Goal: Task Accomplishment & Management: Complete application form

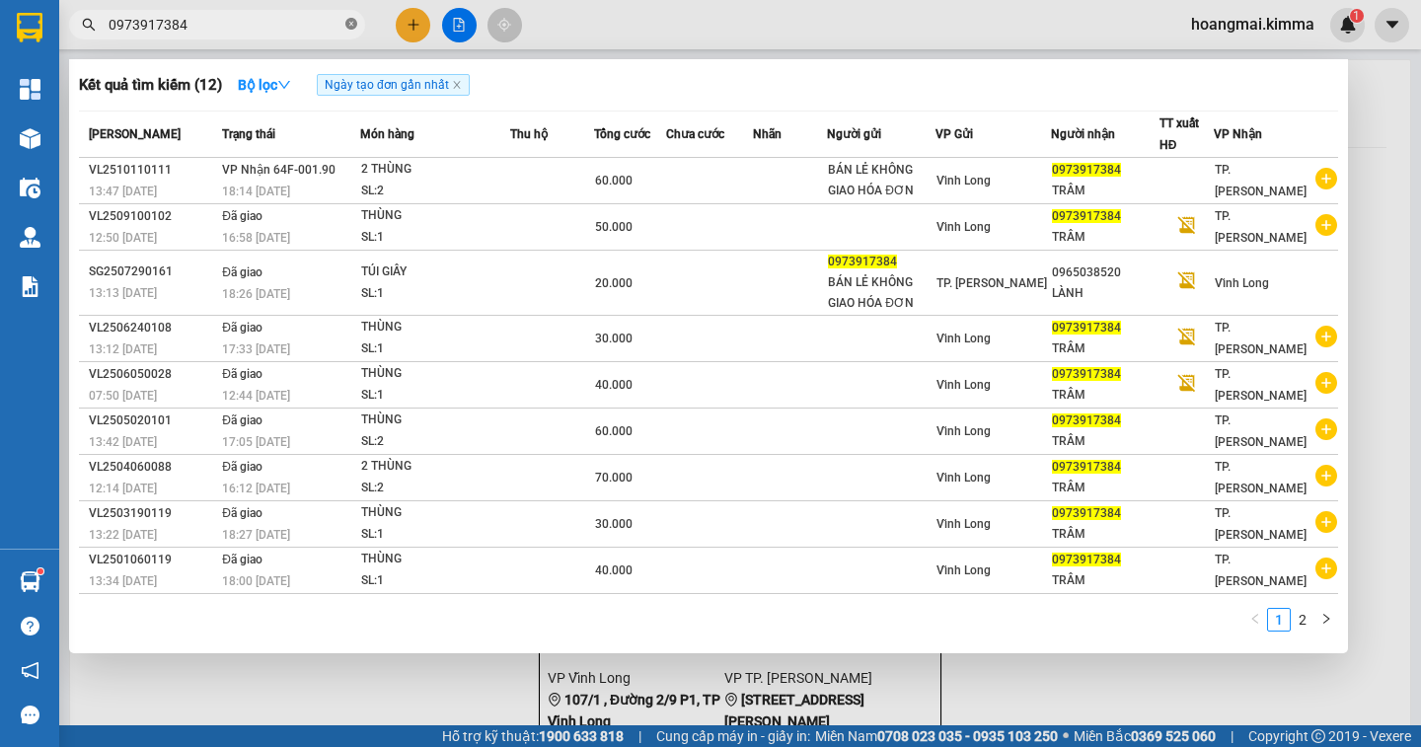
click at [350, 24] on icon "close-circle" at bounding box center [351, 24] width 12 height 12
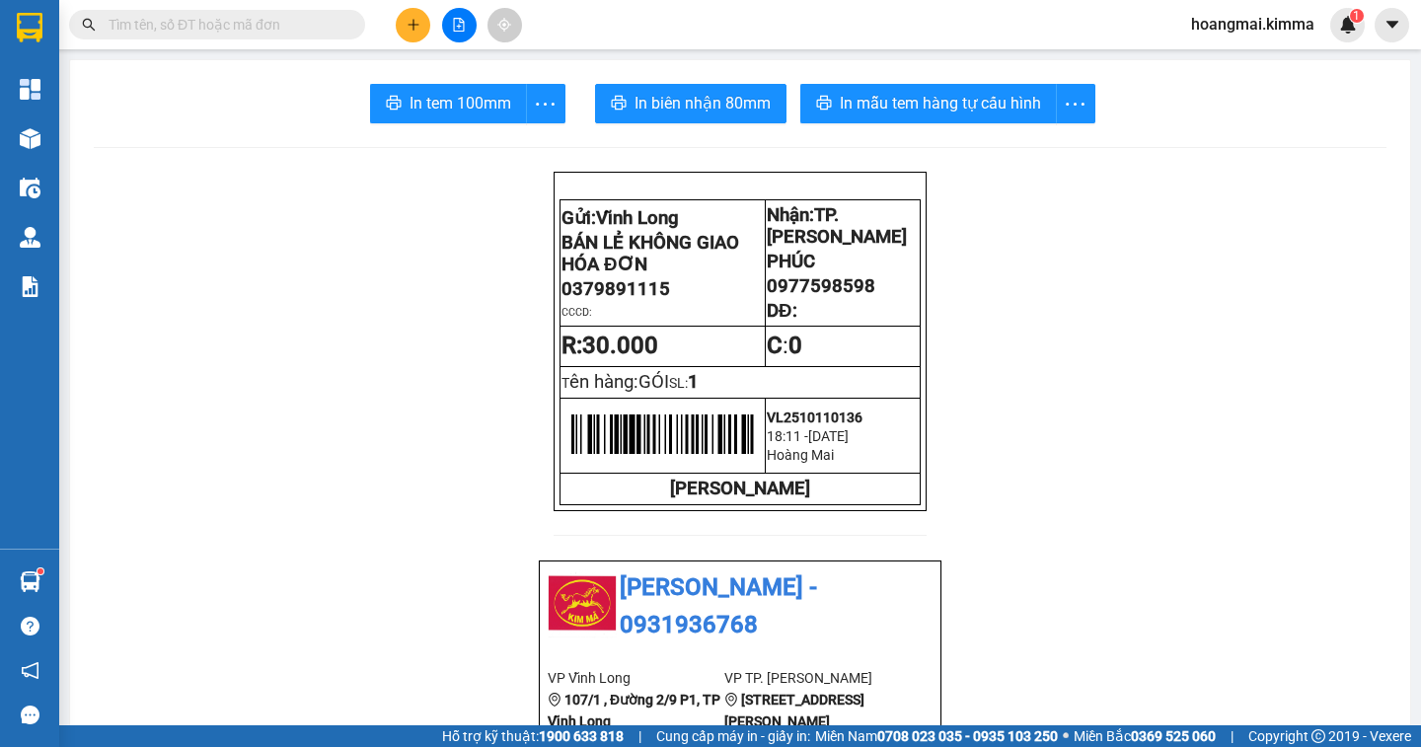
click at [270, 25] on input "text" at bounding box center [225, 25] width 233 height 22
click at [150, 34] on input "text" at bounding box center [225, 25] width 233 height 22
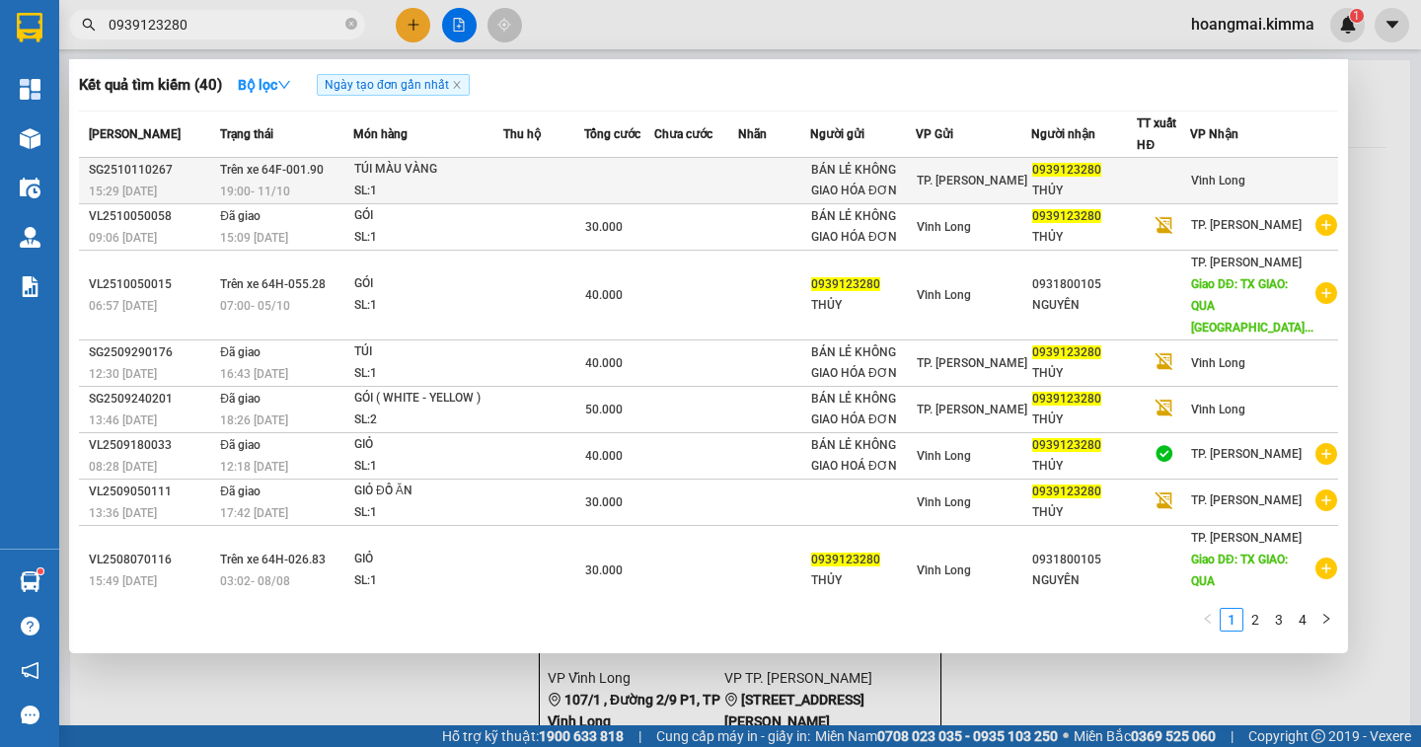
type input "0939123280"
click at [1083, 193] on div "THỦY" at bounding box center [1084, 191] width 105 height 21
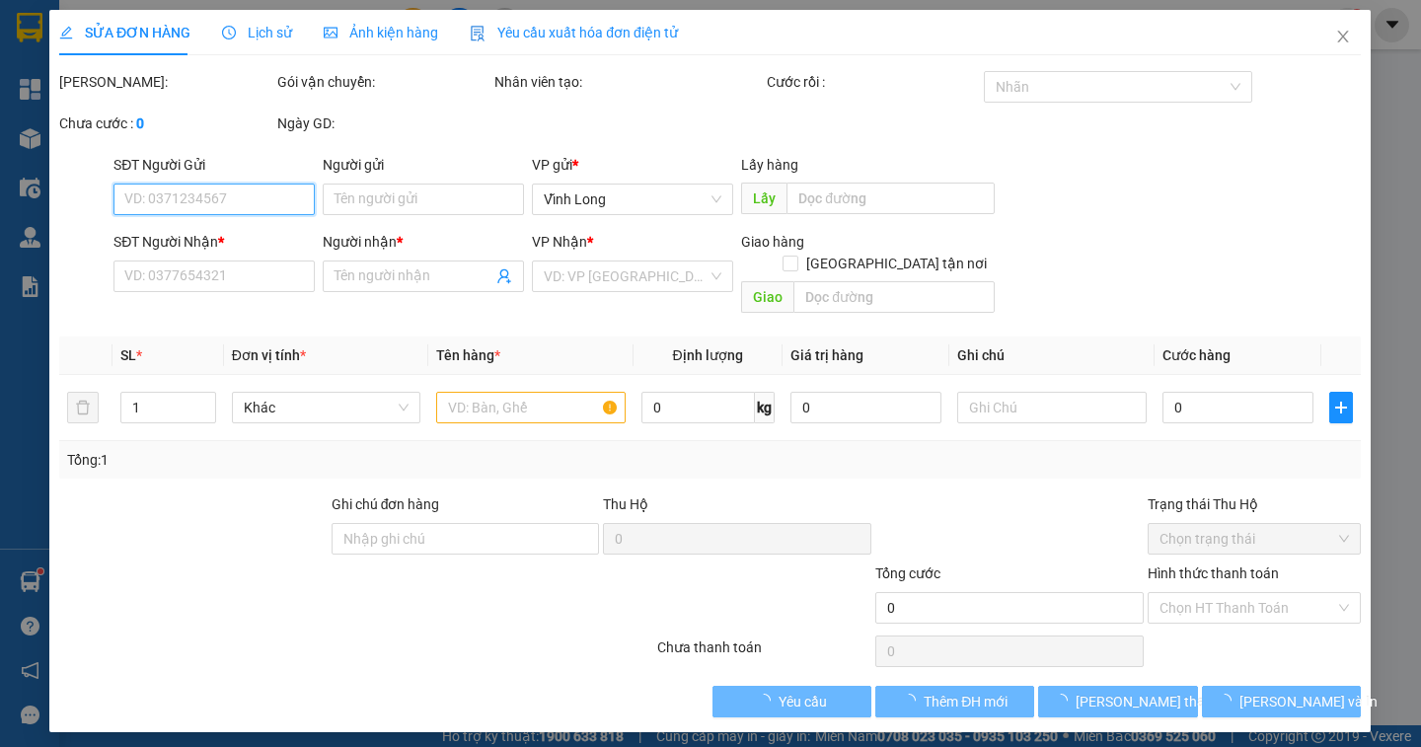
type input "BÁN LẺ KHÔNG GIAO HÓA ĐƠN"
type input "0939123280"
type input "THỦY"
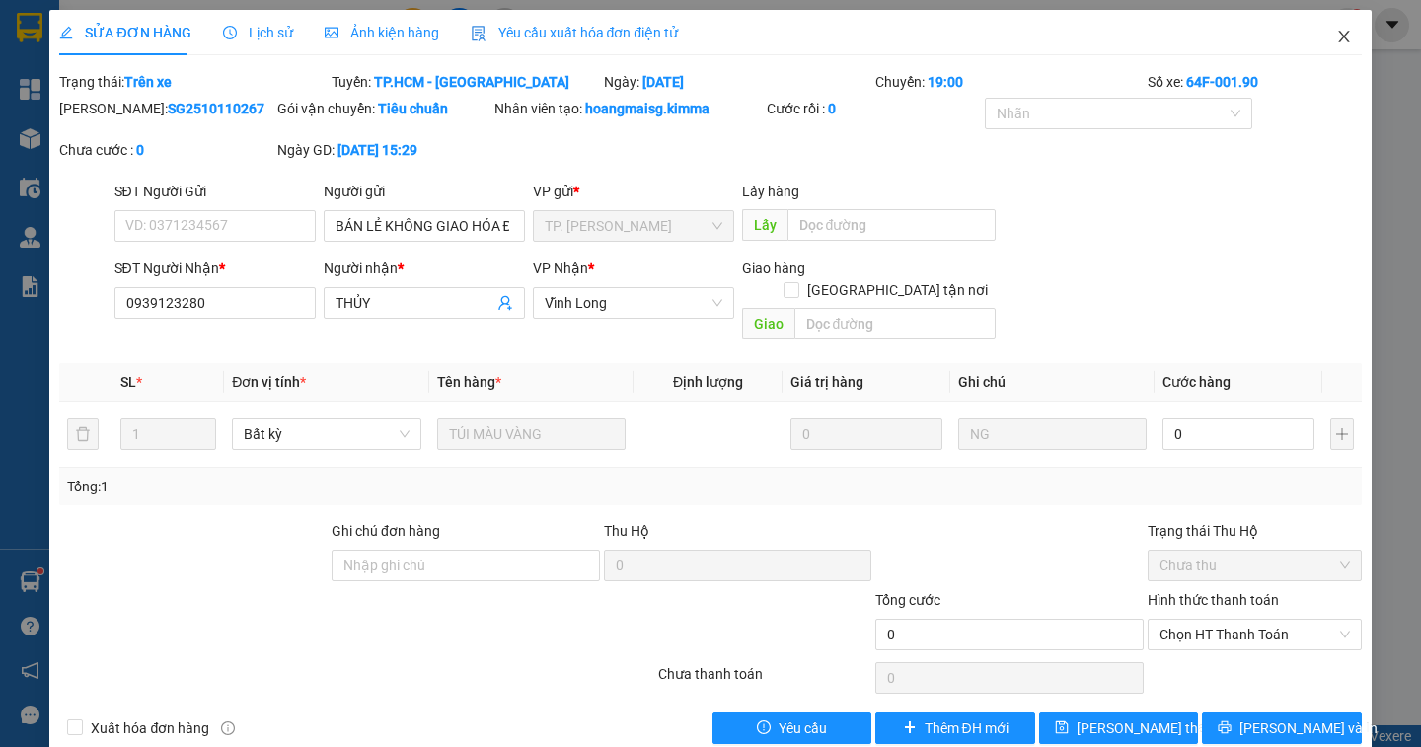
click at [1338, 35] on icon "close" at bounding box center [1343, 37] width 11 height 12
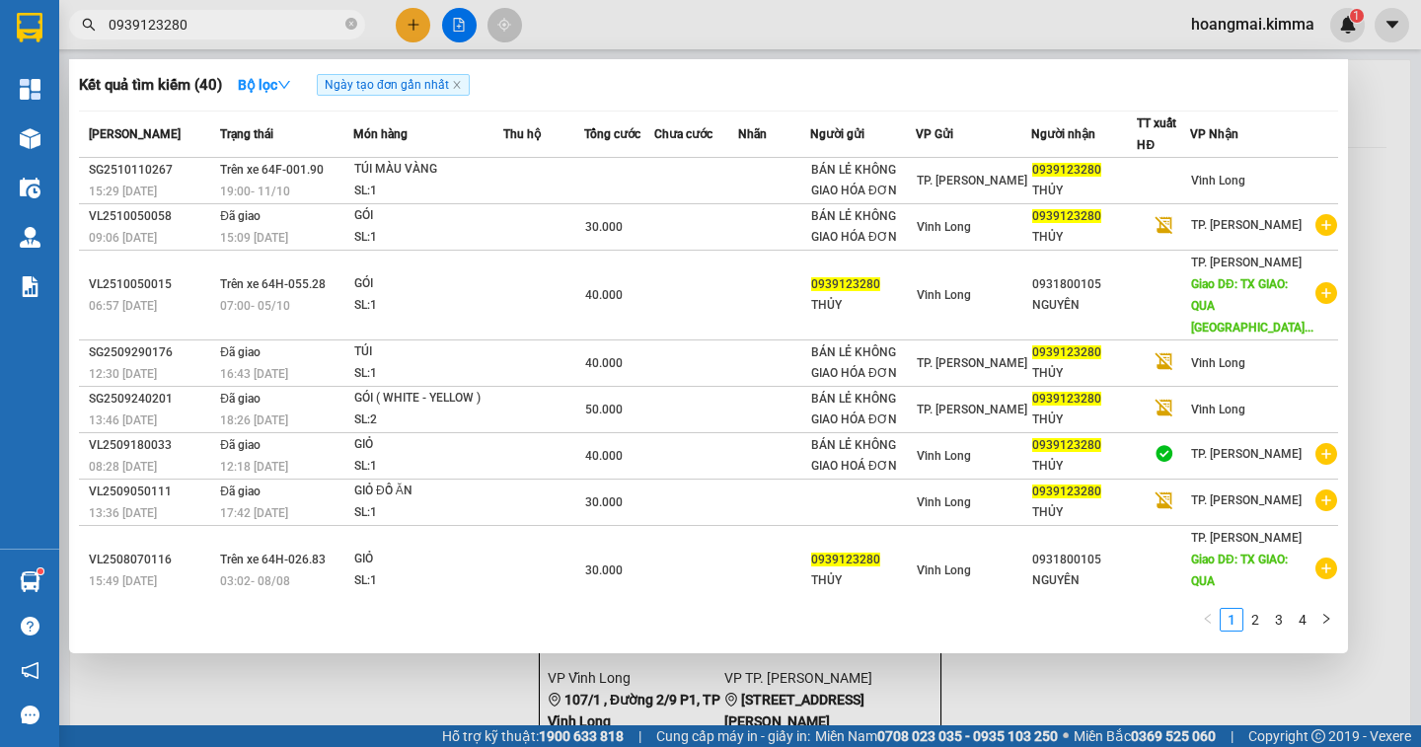
click at [242, 32] on input "0939123280" at bounding box center [225, 25] width 233 height 22
click at [1369, 163] on div at bounding box center [710, 373] width 1421 height 747
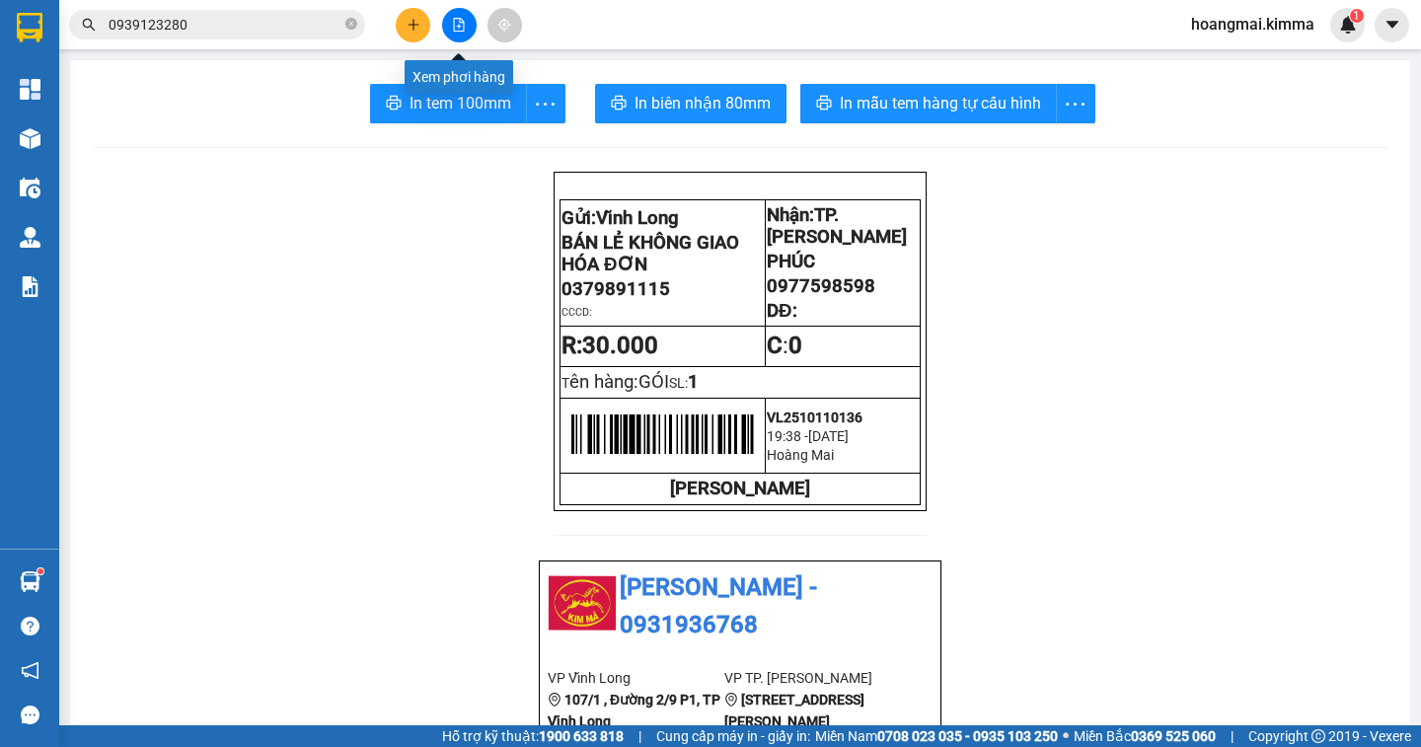
click at [452, 20] on icon "file-add" at bounding box center [459, 25] width 14 height 14
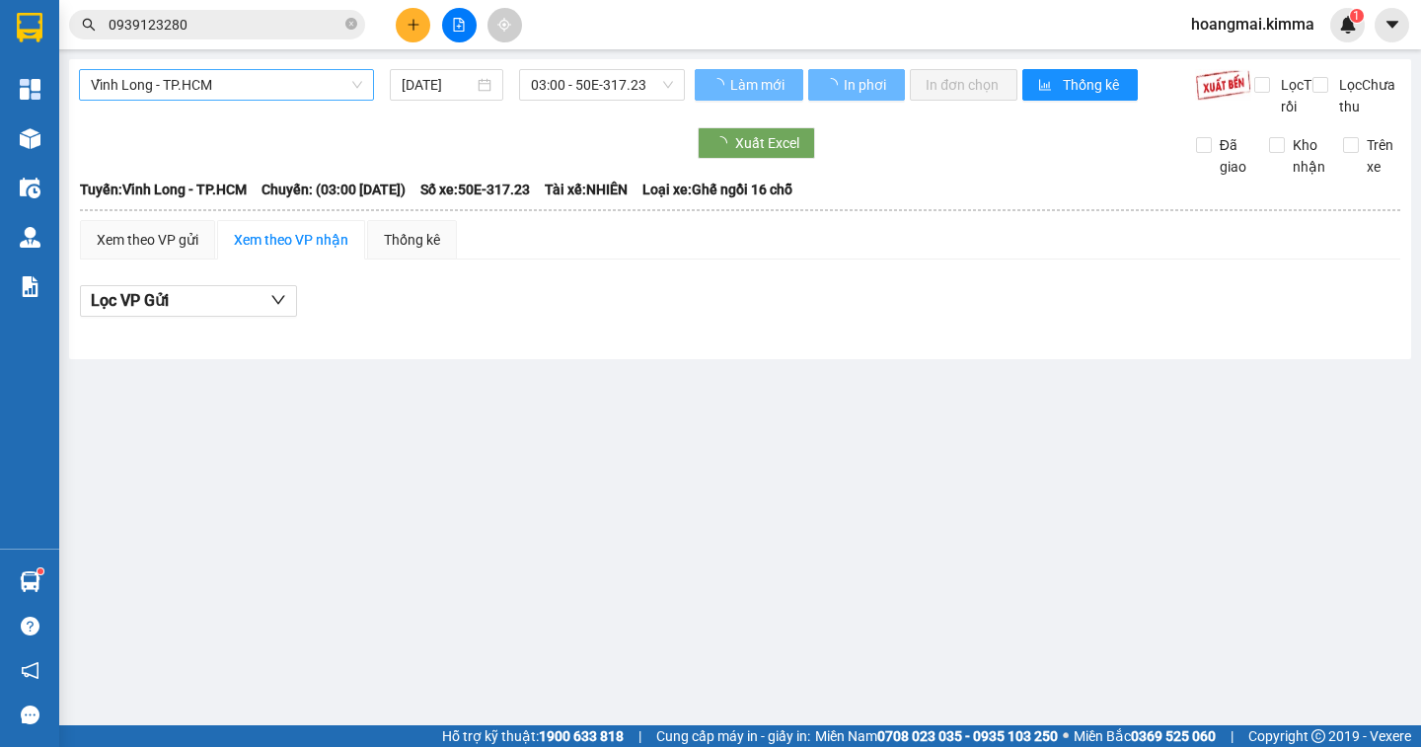
click at [234, 79] on span "Vĩnh Long - TP.HCM" at bounding box center [226, 85] width 271 height 30
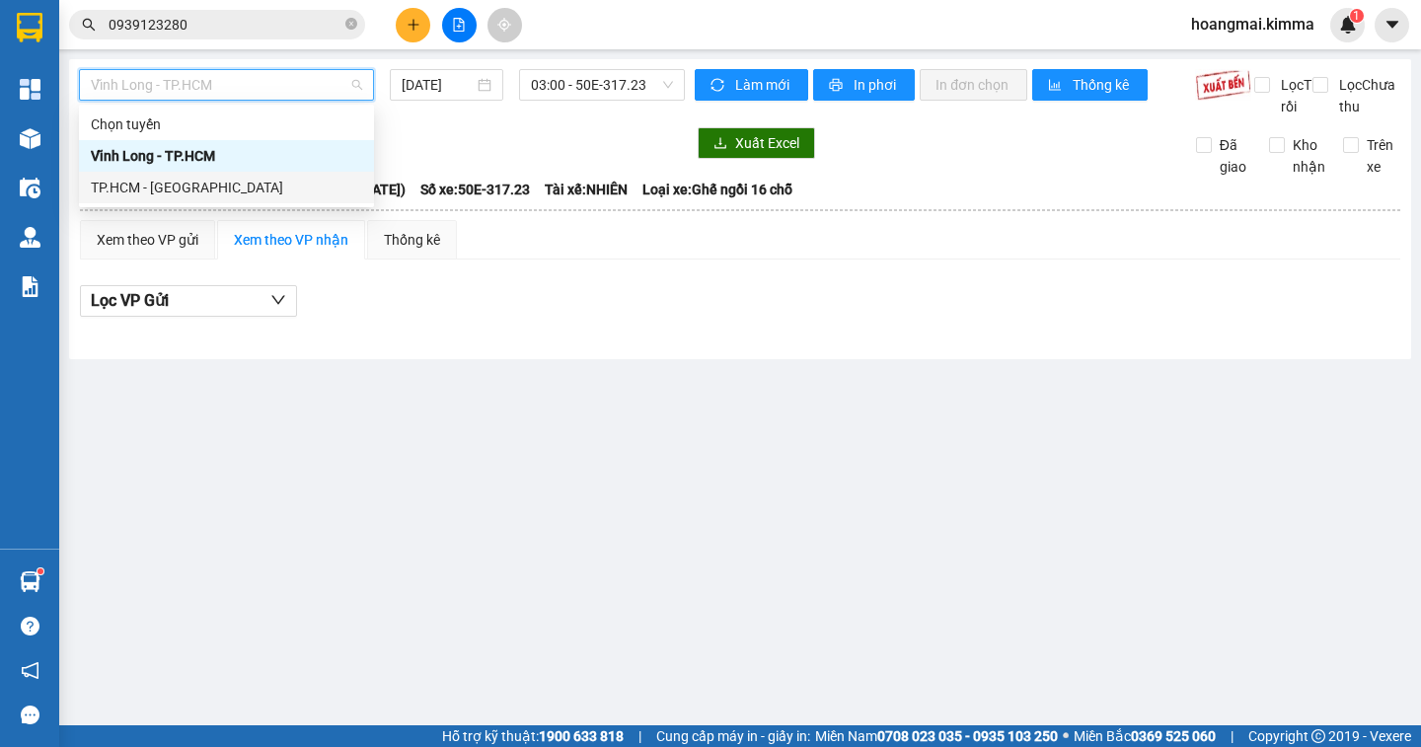
click at [207, 187] on div "TP.HCM - [GEOGRAPHIC_DATA]" at bounding box center [226, 188] width 271 height 22
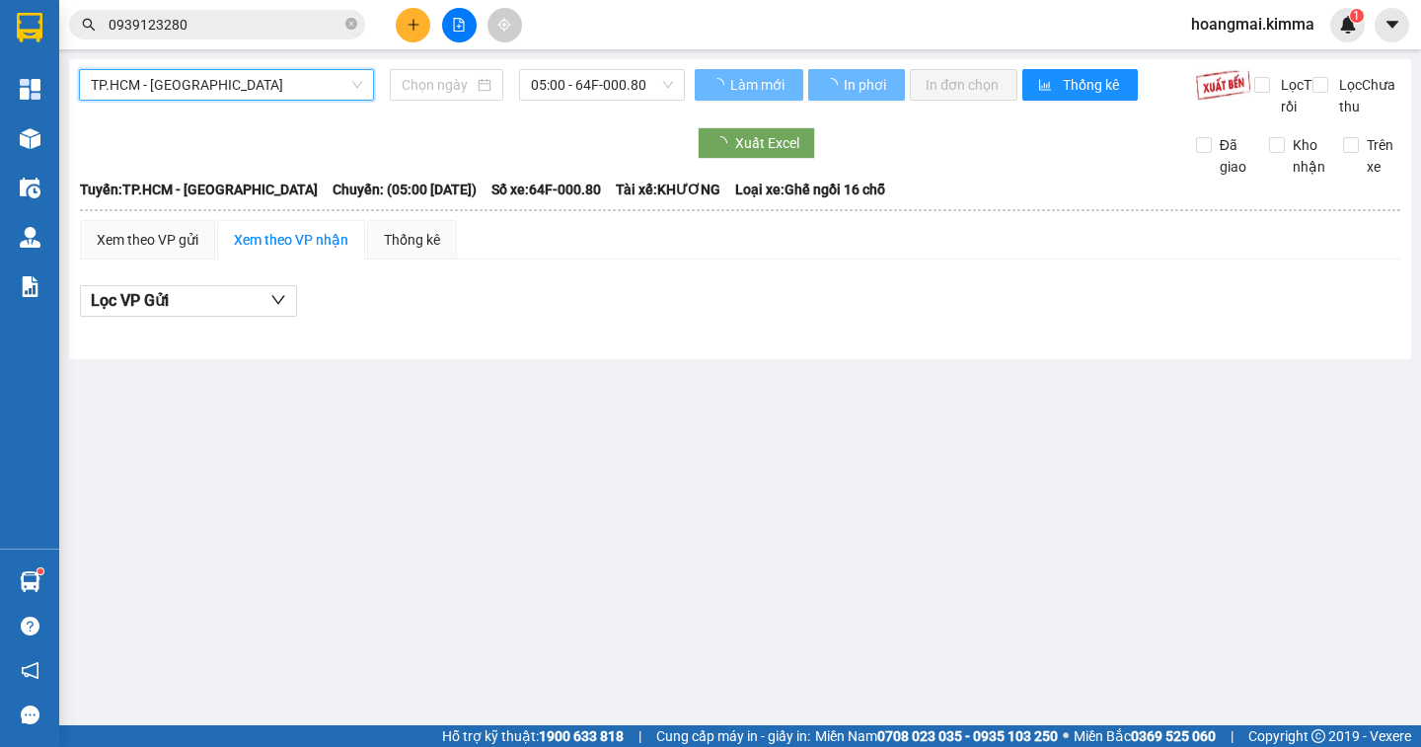
type input "[DATE]"
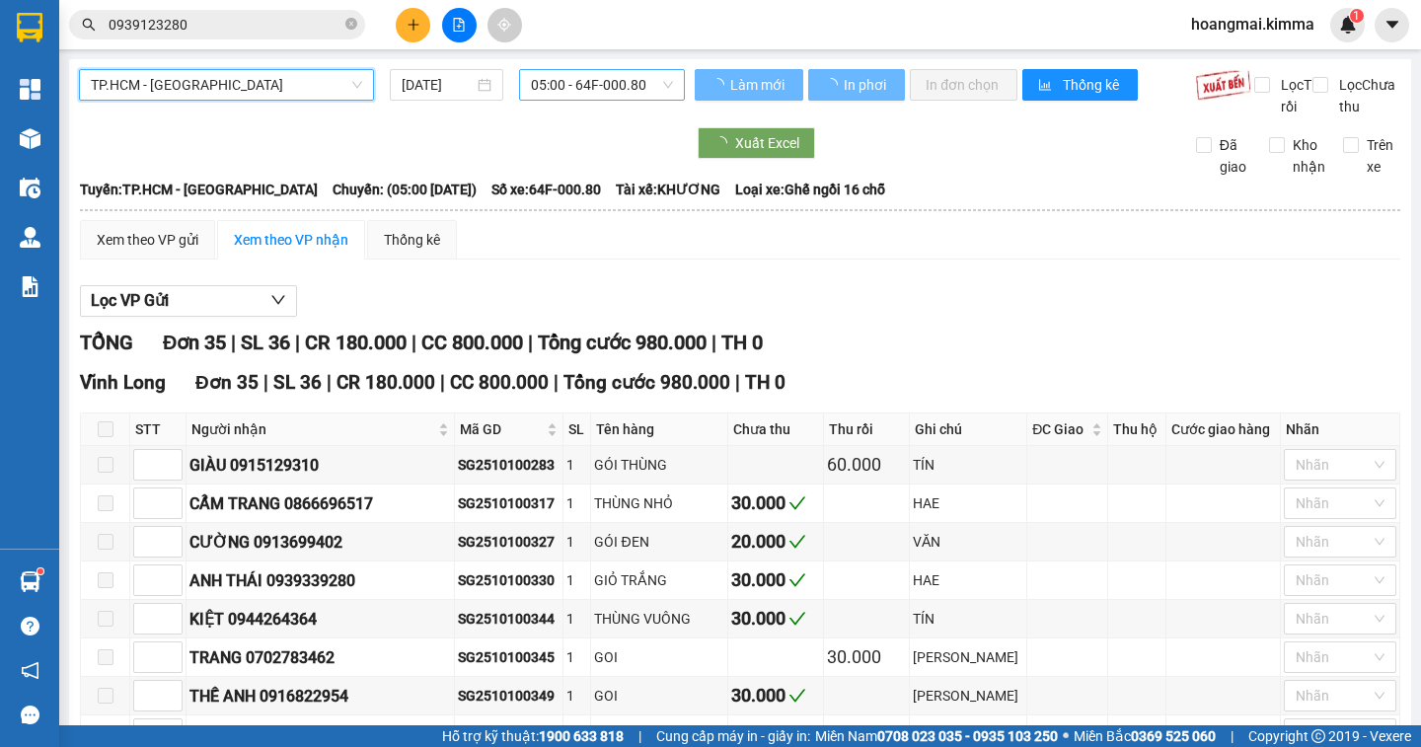
click at [649, 89] on span "05:00 - 64F-000.80" at bounding box center [602, 85] width 142 height 30
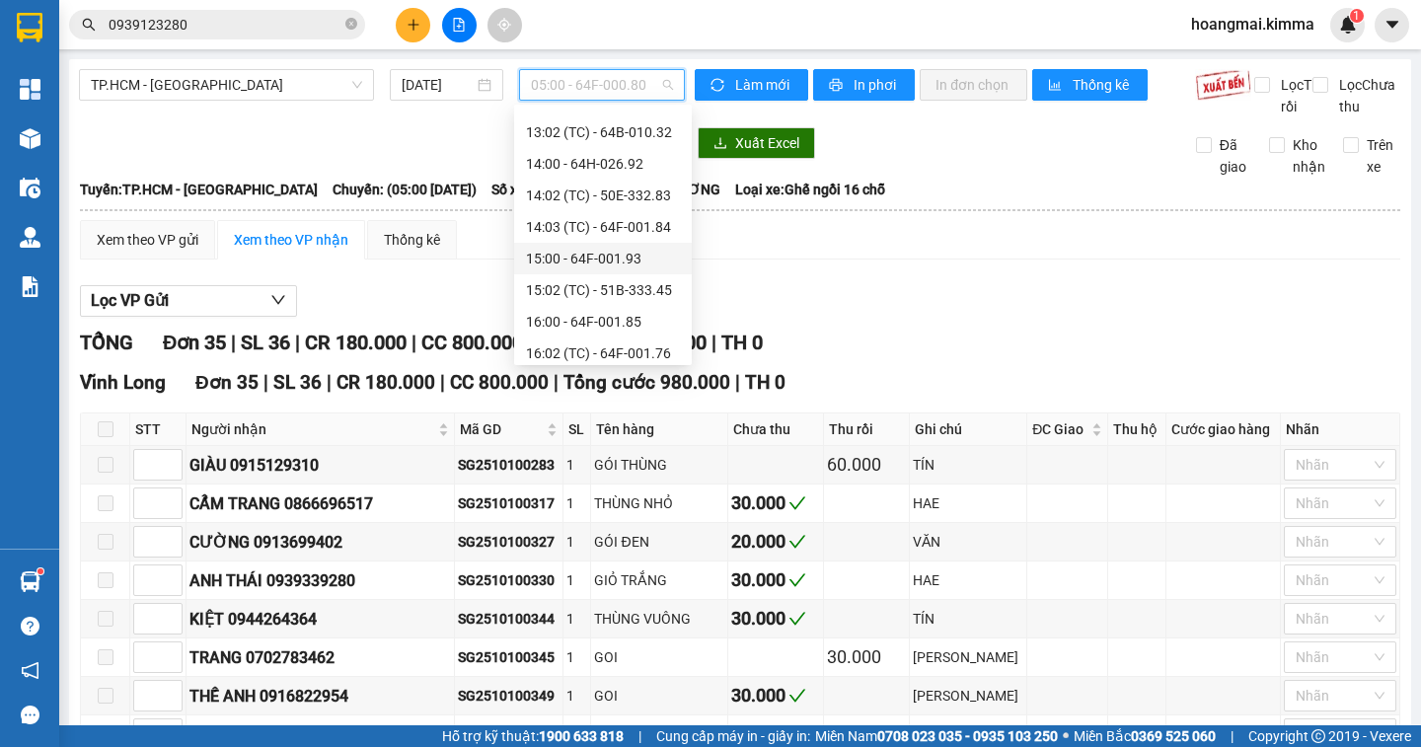
scroll to position [726, 0]
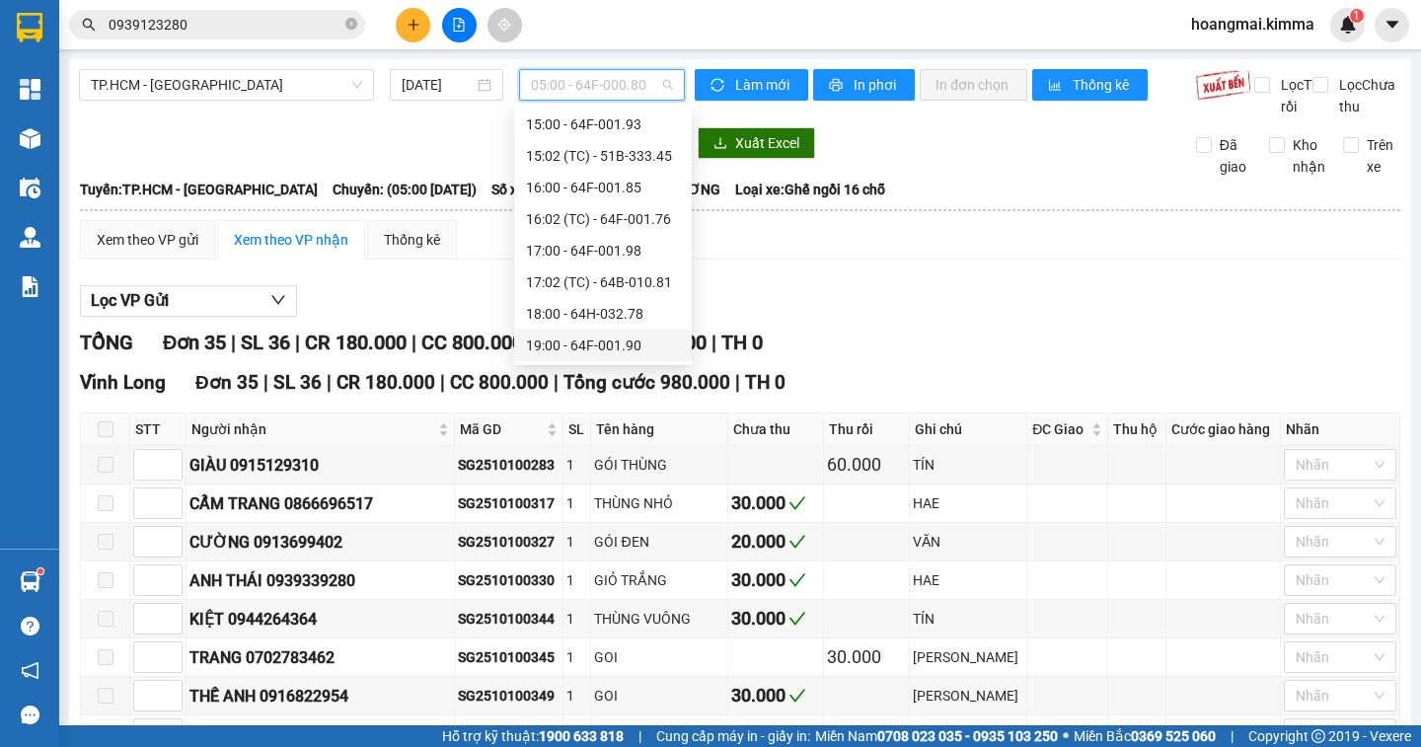
click at [653, 338] on div "19:00 - 64F-001.90" at bounding box center [603, 346] width 154 height 22
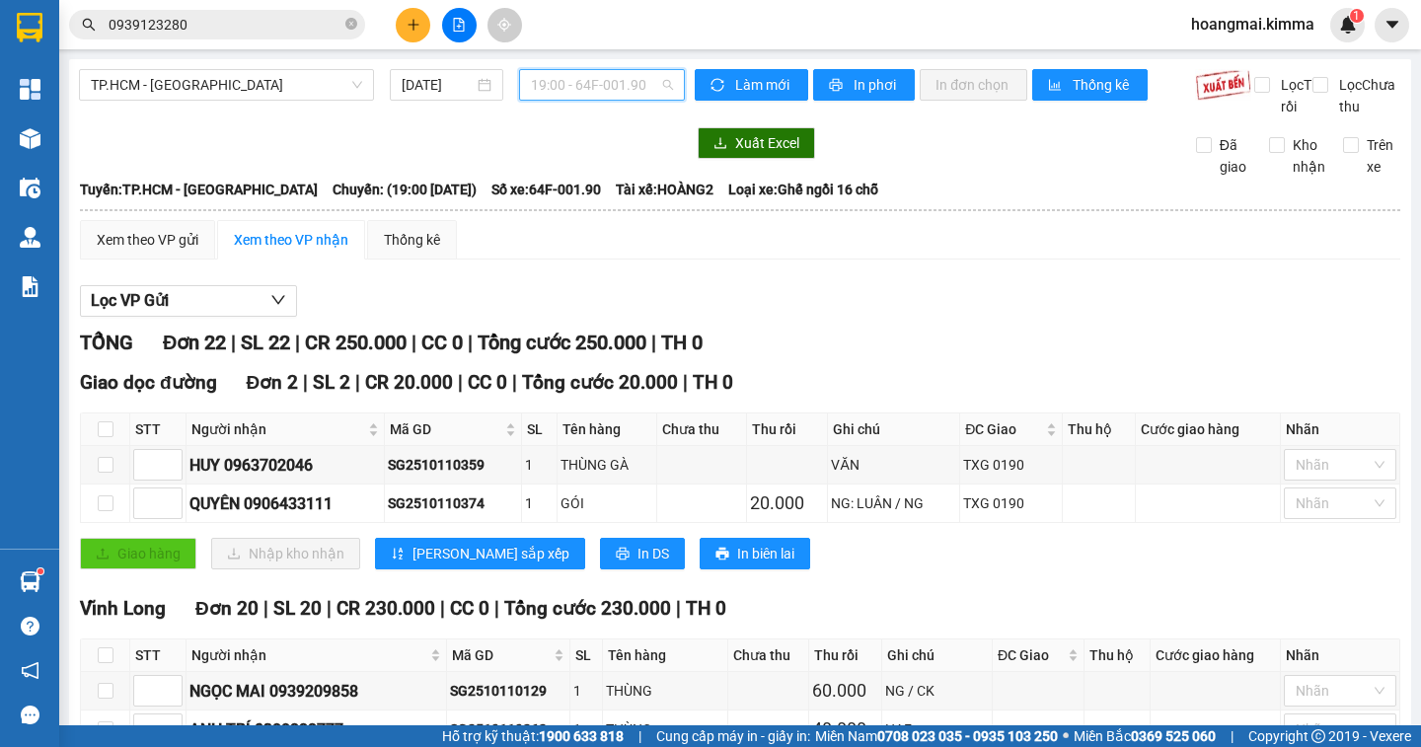
click at [647, 97] on span "19:00 - 64F-001.90" at bounding box center [602, 85] width 142 height 30
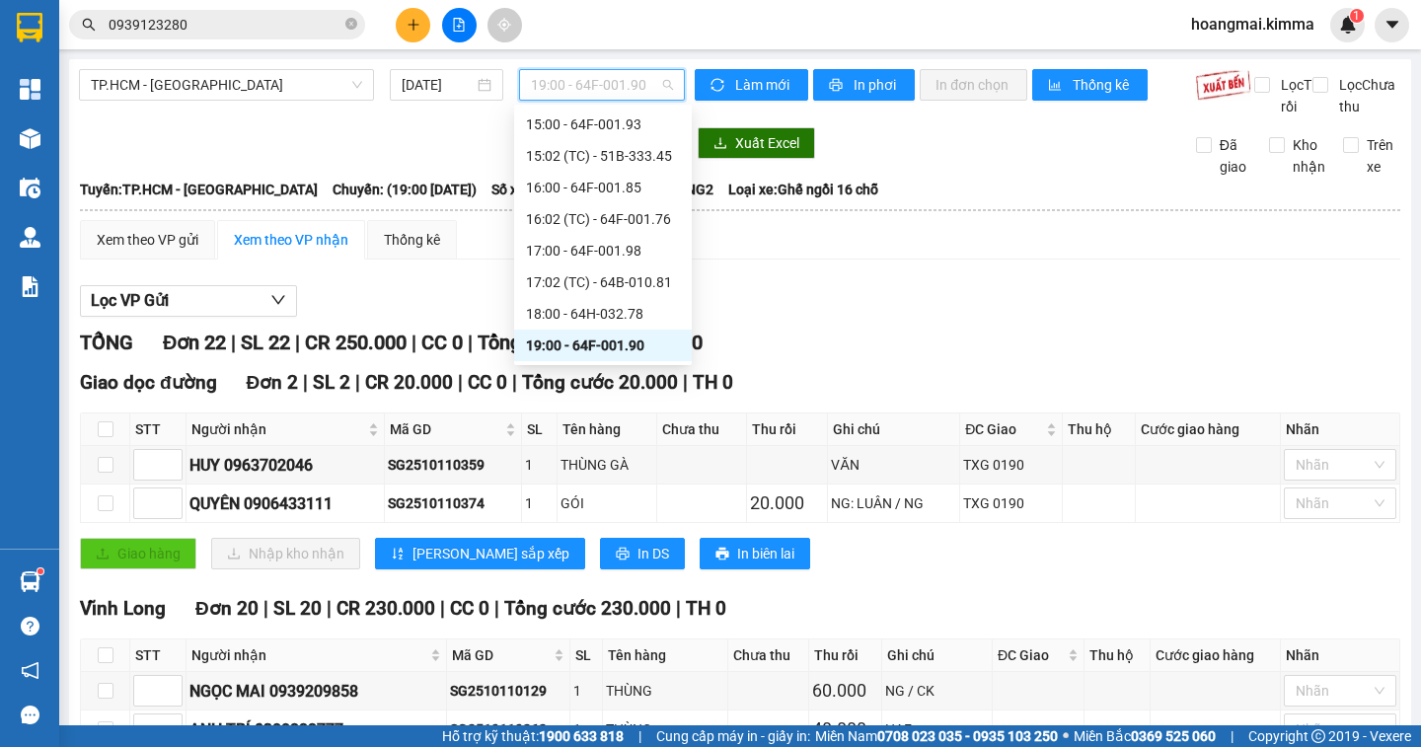
click at [636, 342] on div "19:00 - 64F-001.90" at bounding box center [603, 346] width 154 height 22
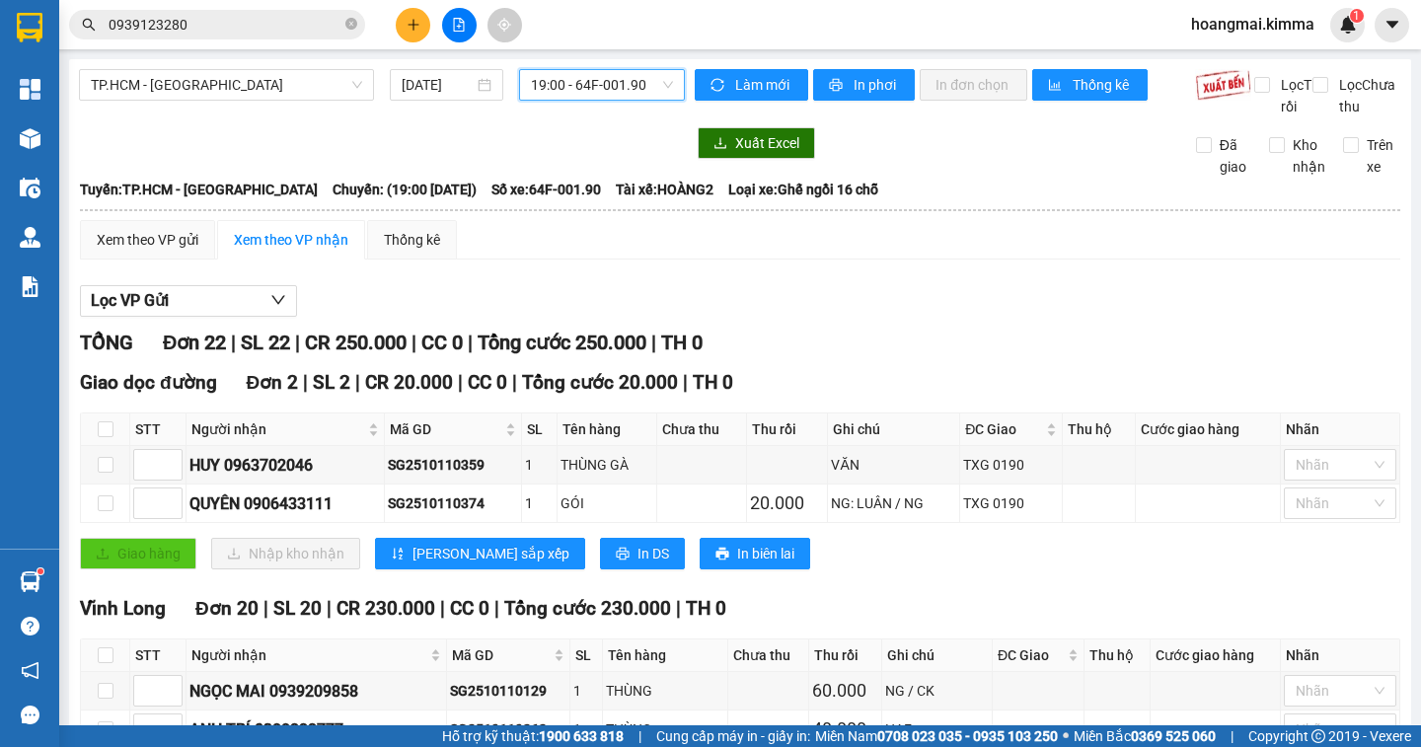
click at [652, 85] on span "19:00 - 64F-001.90" at bounding box center [602, 85] width 142 height 30
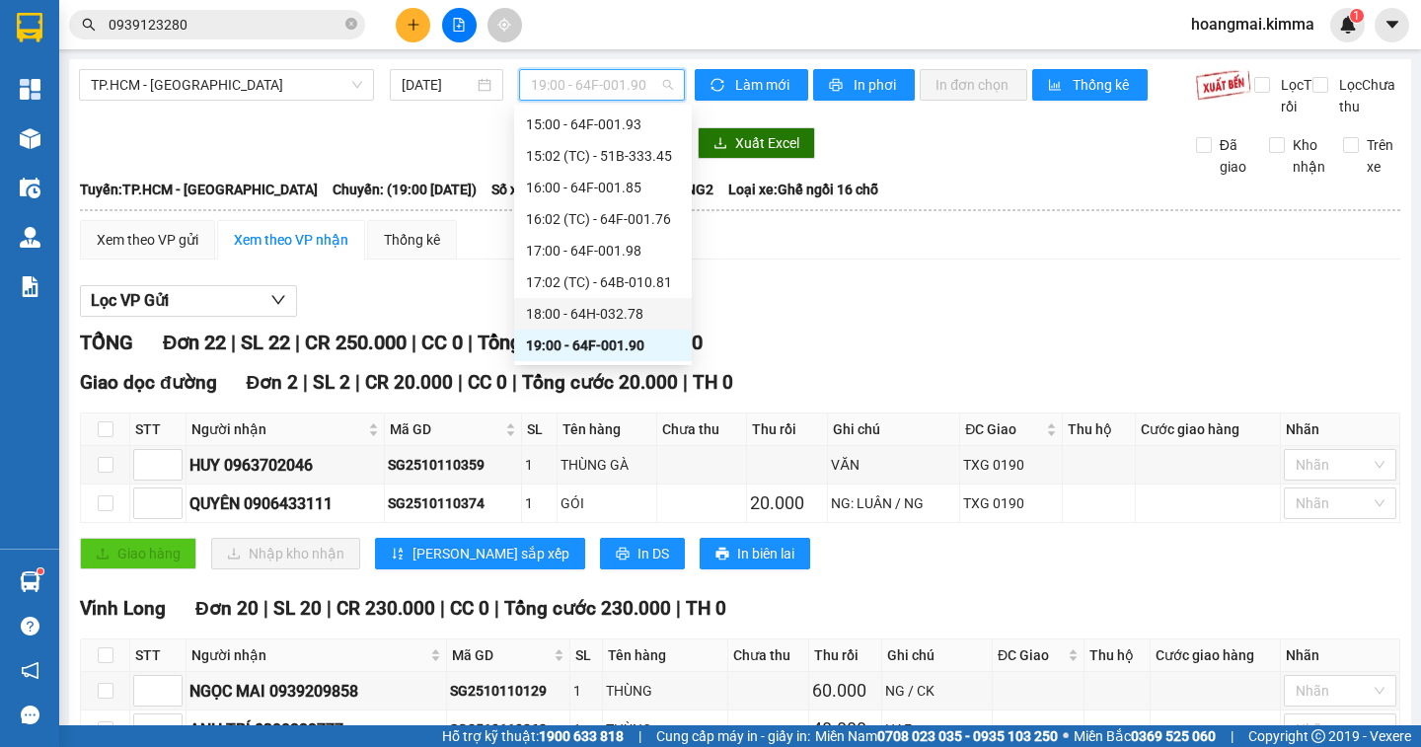
click at [643, 313] on div "18:00 - 64H-032.78" at bounding box center [603, 314] width 154 height 22
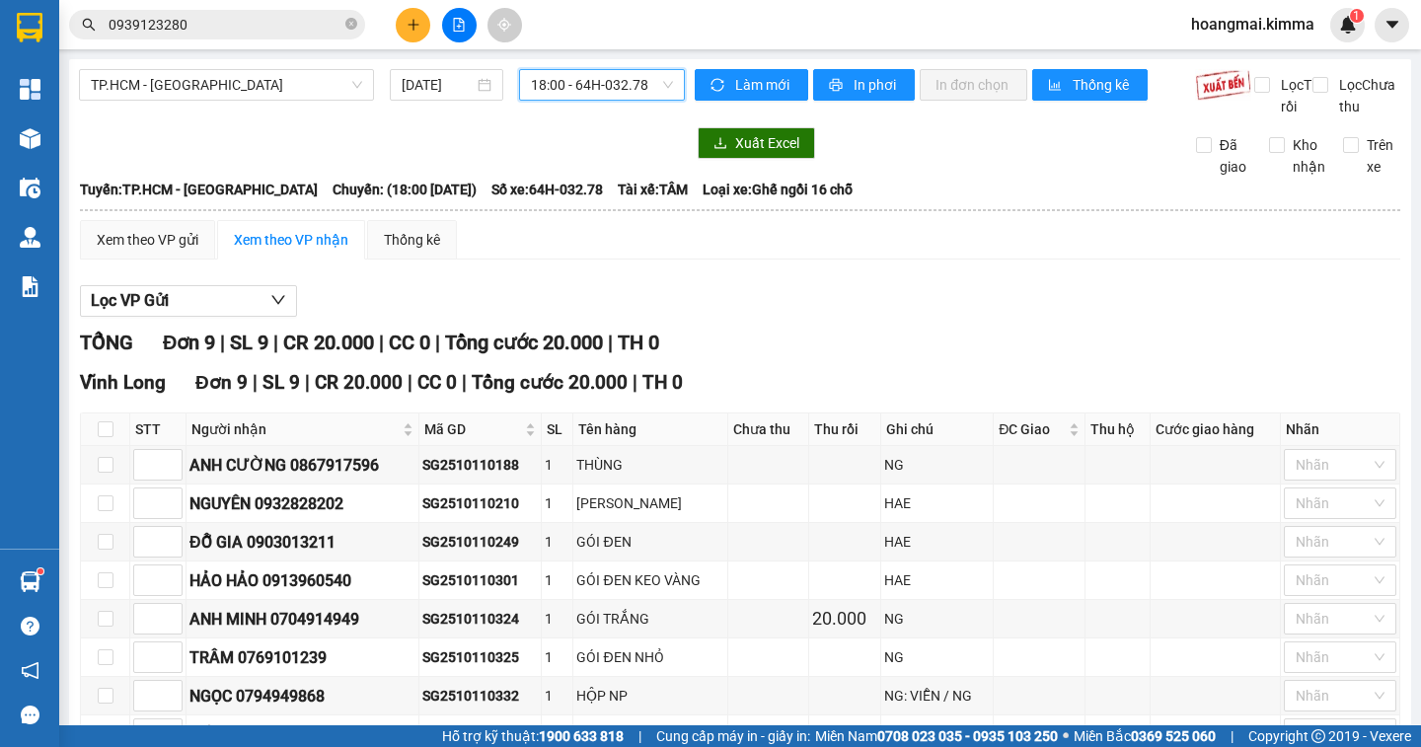
click at [660, 74] on span "18:00 - 64H-032.78" at bounding box center [602, 85] width 142 height 30
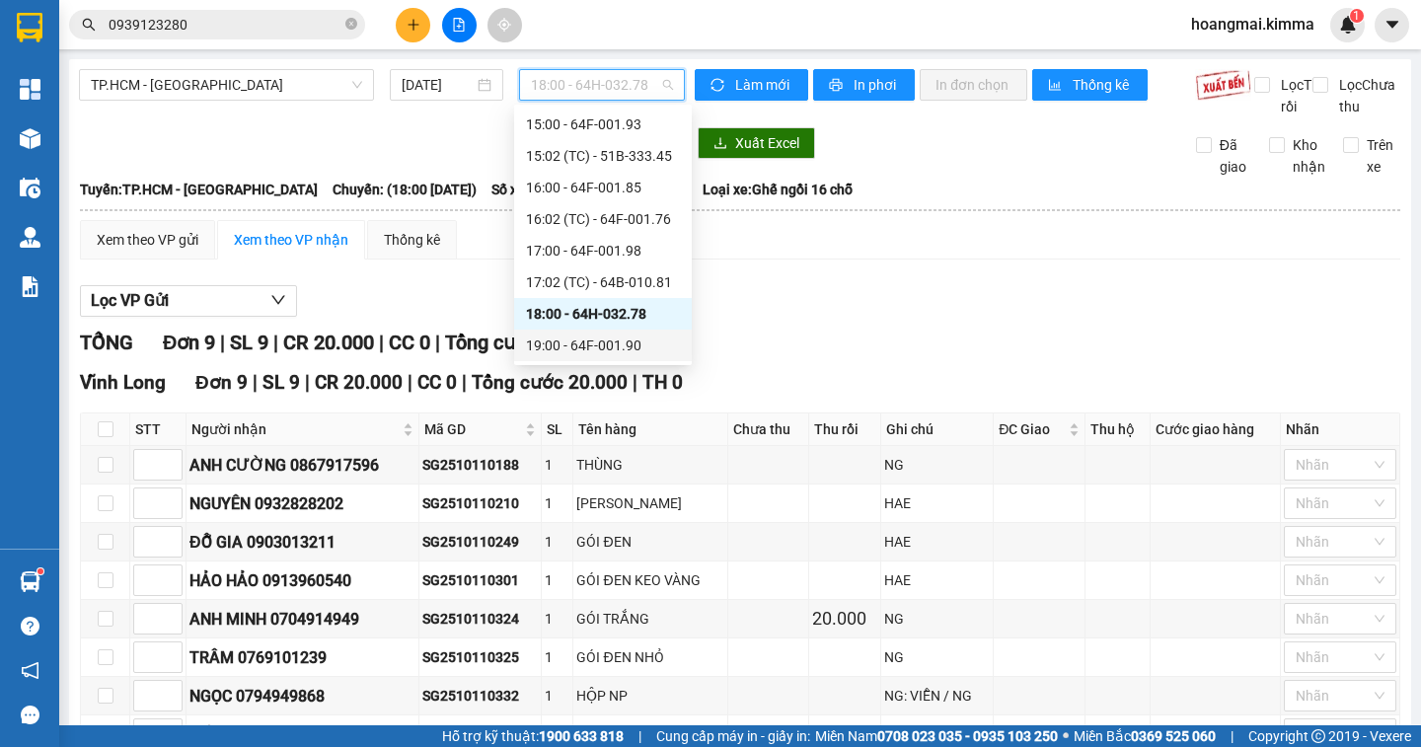
click at [646, 345] on div "19:00 - 64F-001.90" at bounding box center [603, 346] width 154 height 22
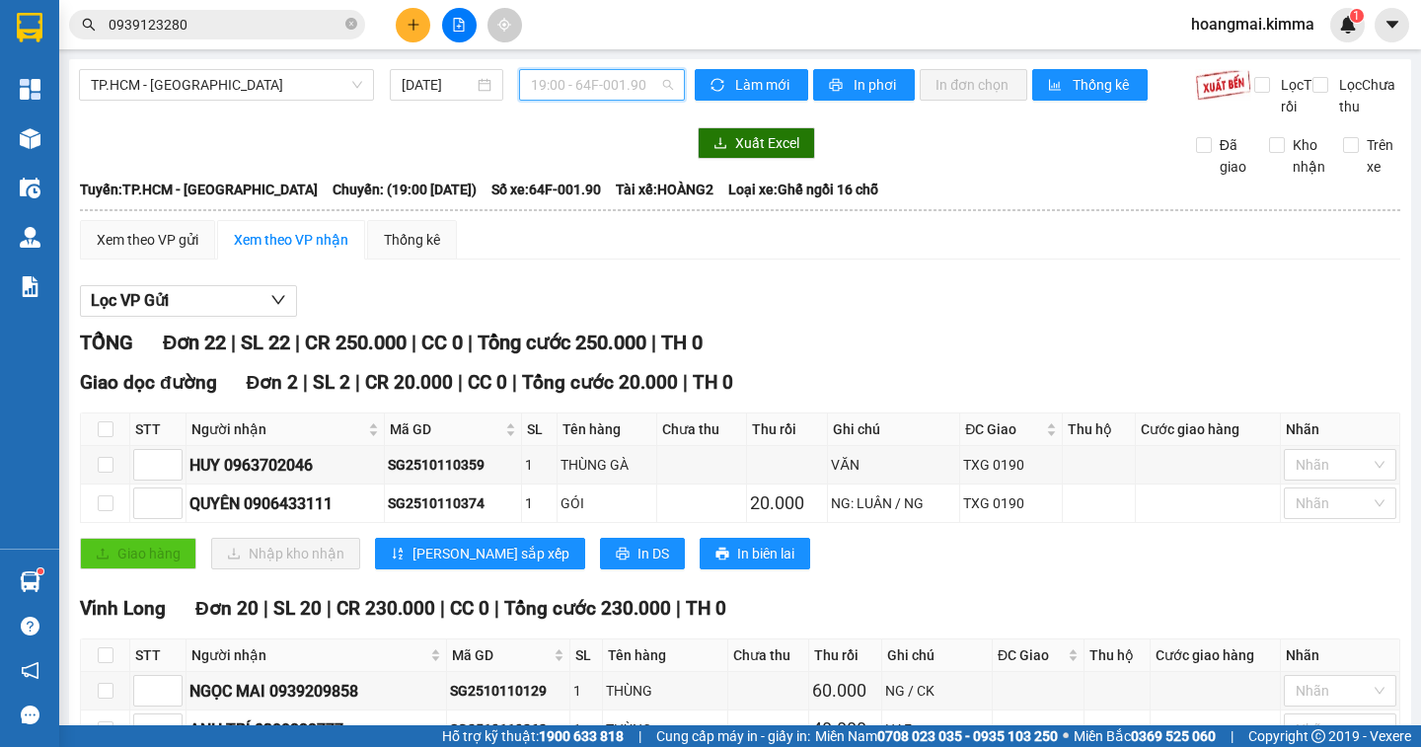
click at [639, 89] on span "19:00 - 64F-001.90" at bounding box center [602, 85] width 142 height 30
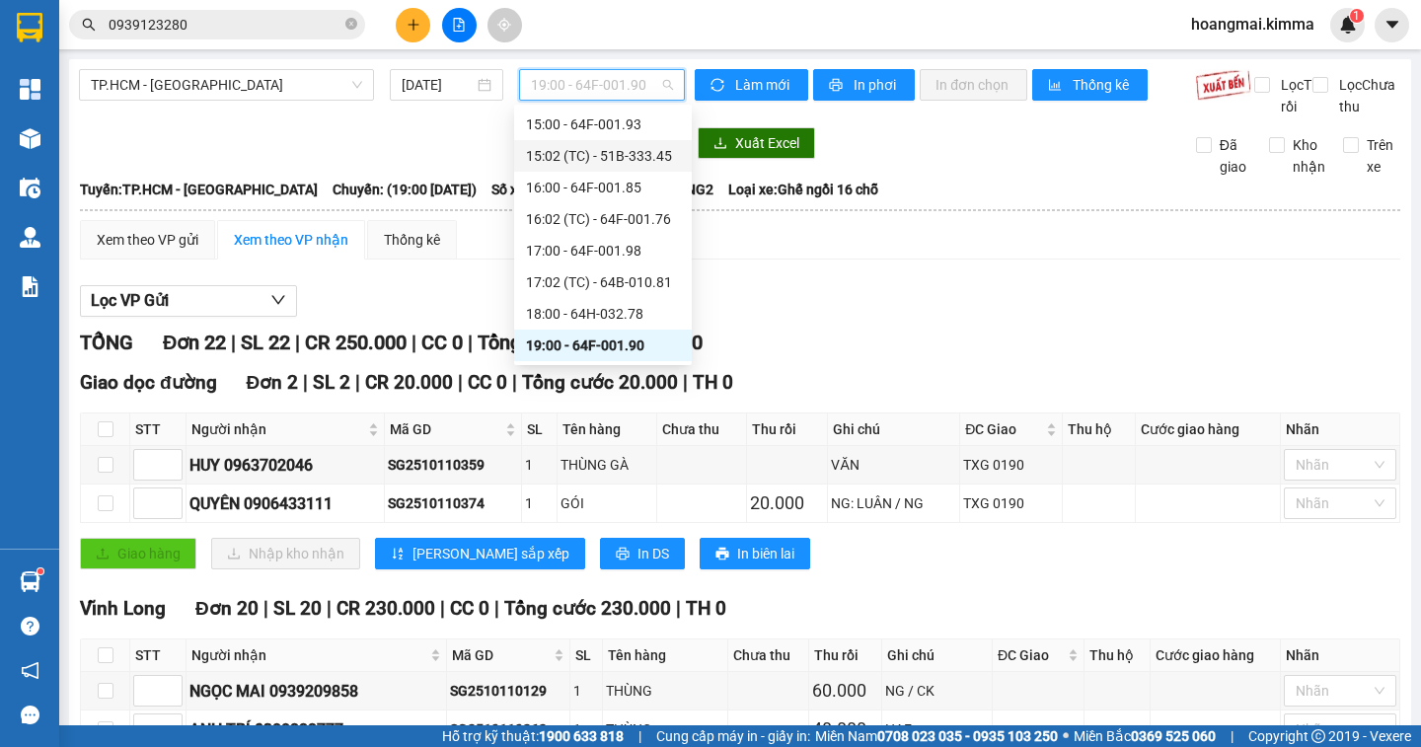
click at [229, 35] on input "0939123280" at bounding box center [225, 25] width 233 height 22
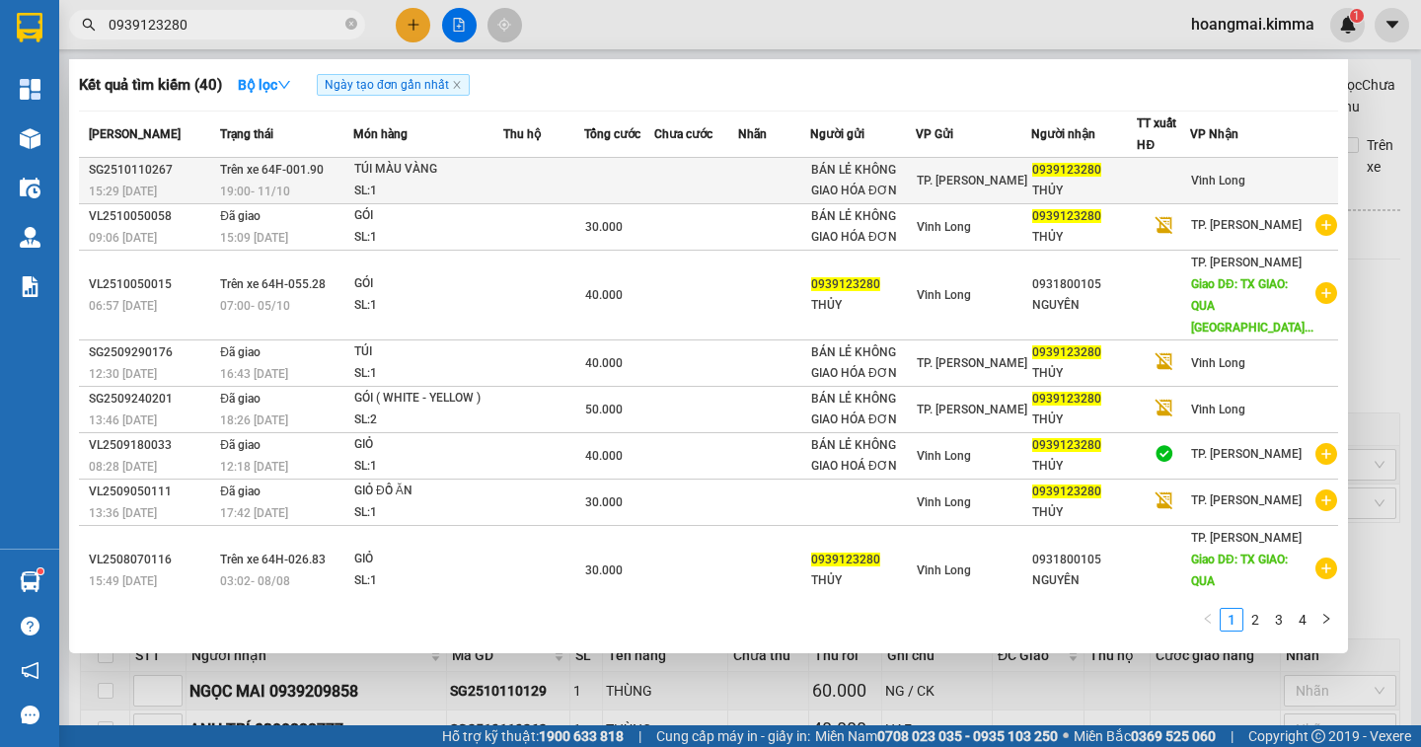
click at [1075, 187] on div "THỦY" at bounding box center [1084, 191] width 105 height 21
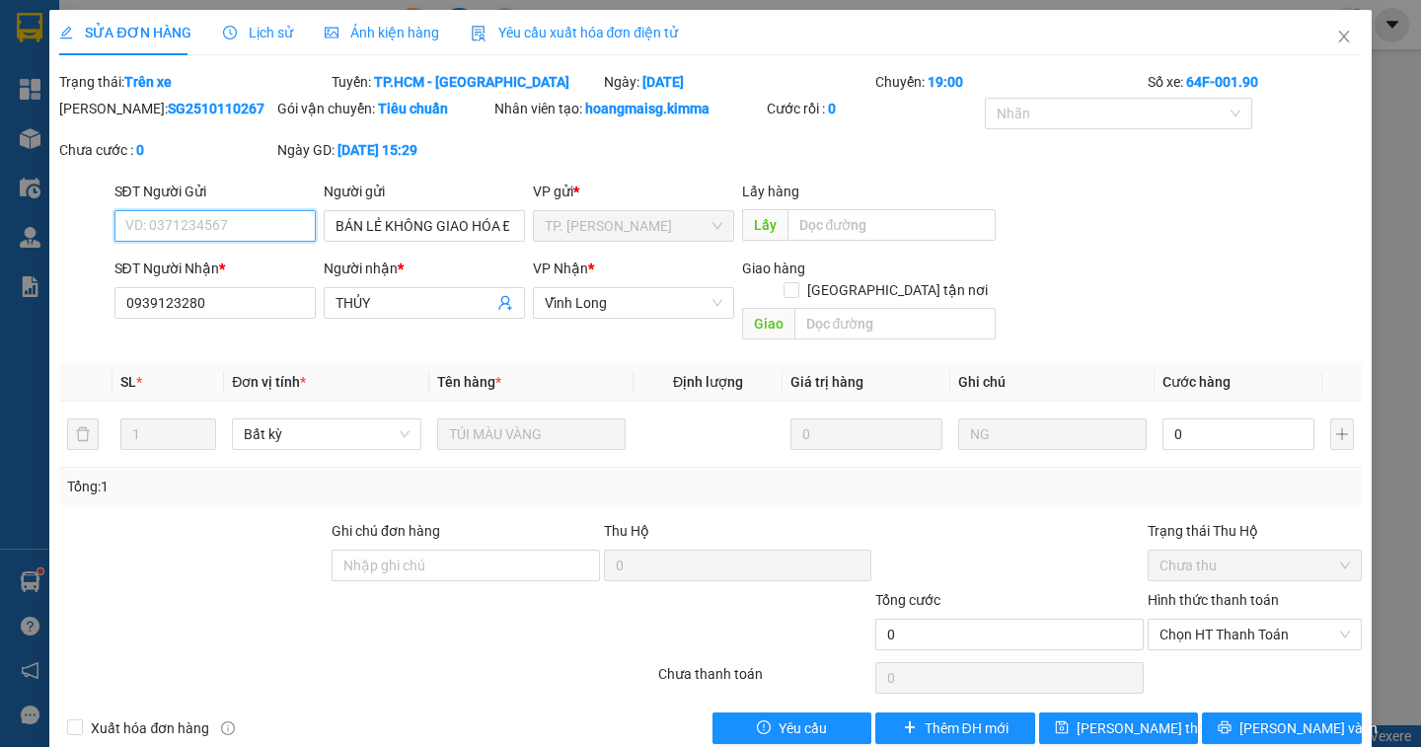
type input "BÁN LẺ KHÔNG GIAO HÓA ĐƠN"
type input "0939123280"
type input "THỦY"
click at [1338, 33] on icon "close" at bounding box center [1343, 37] width 11 height 12
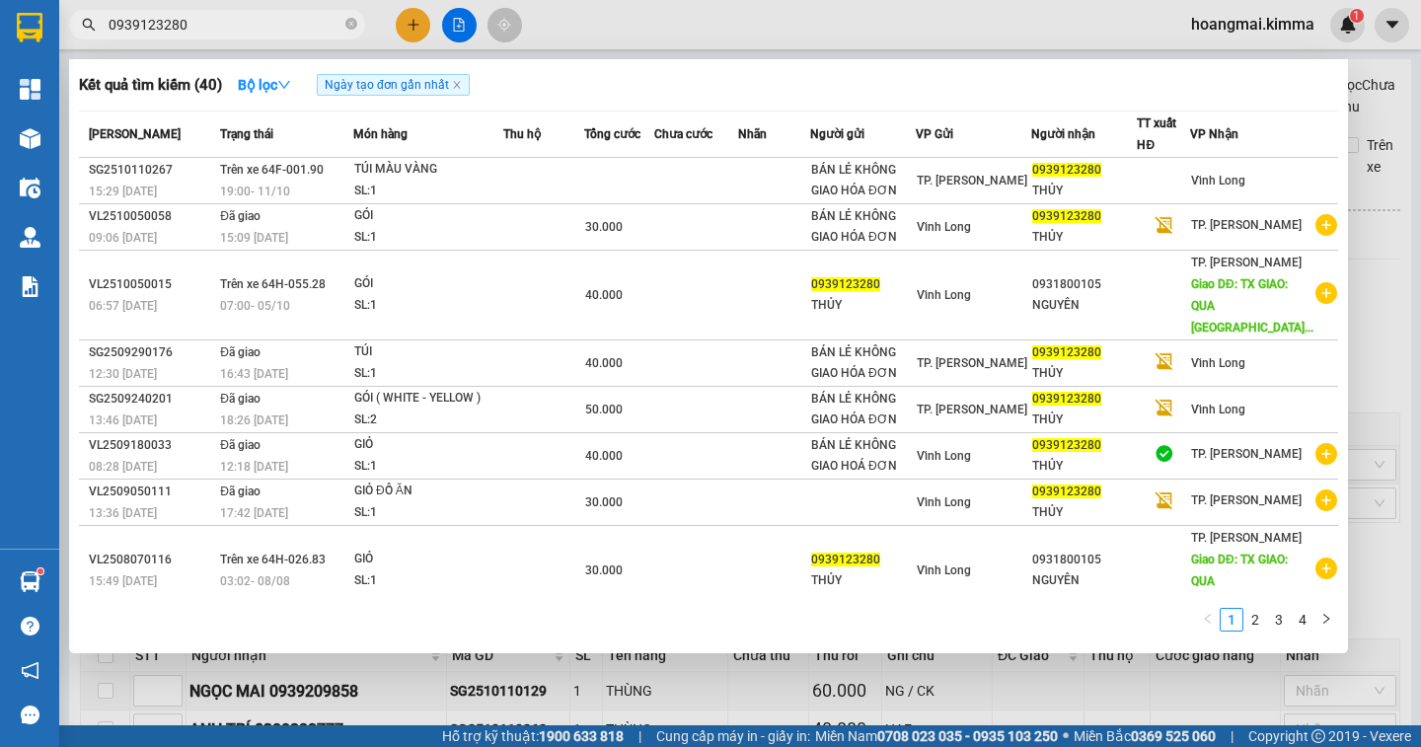
click at [201, 27] on input "0939123280" at bounding box center [225, 25] width 233 height 22
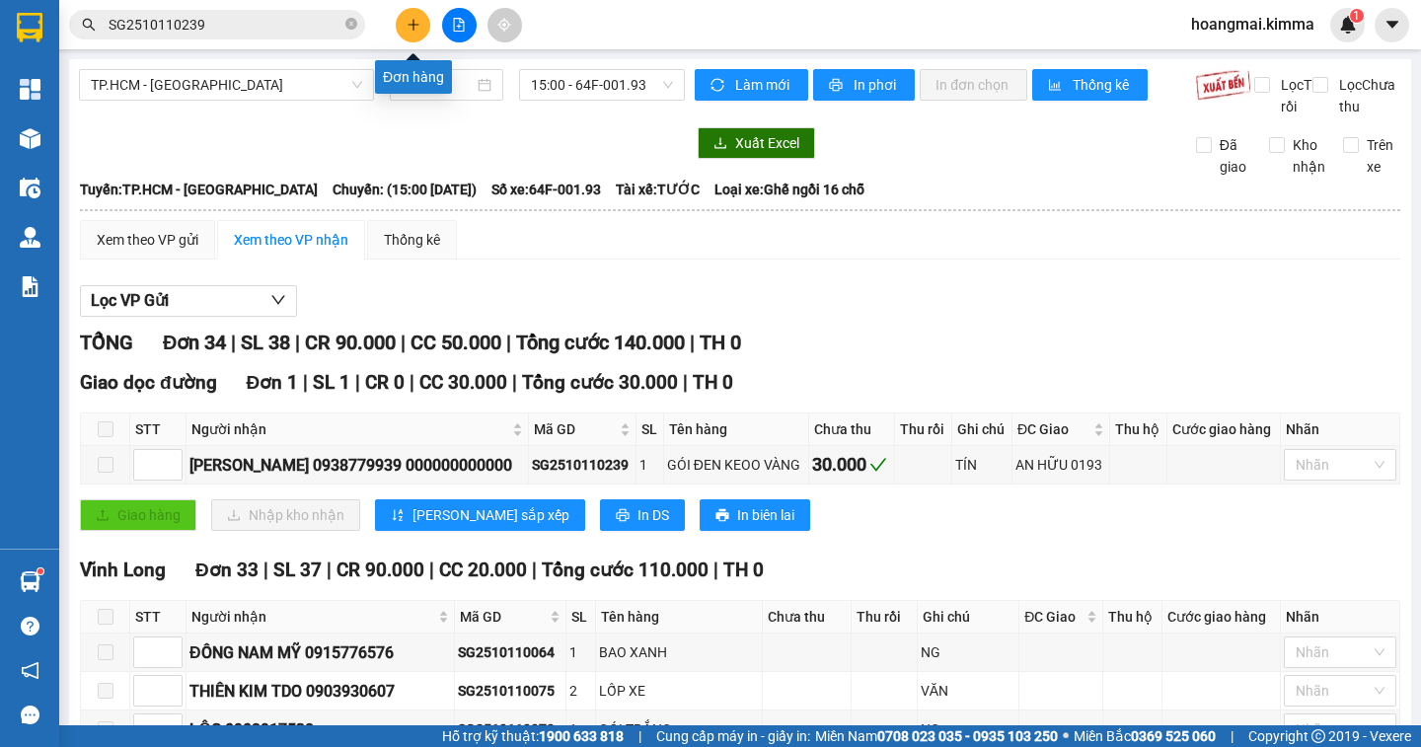
click at [407, 23] on icon "plus" at bounding box center [414, 25] width 14 height 14
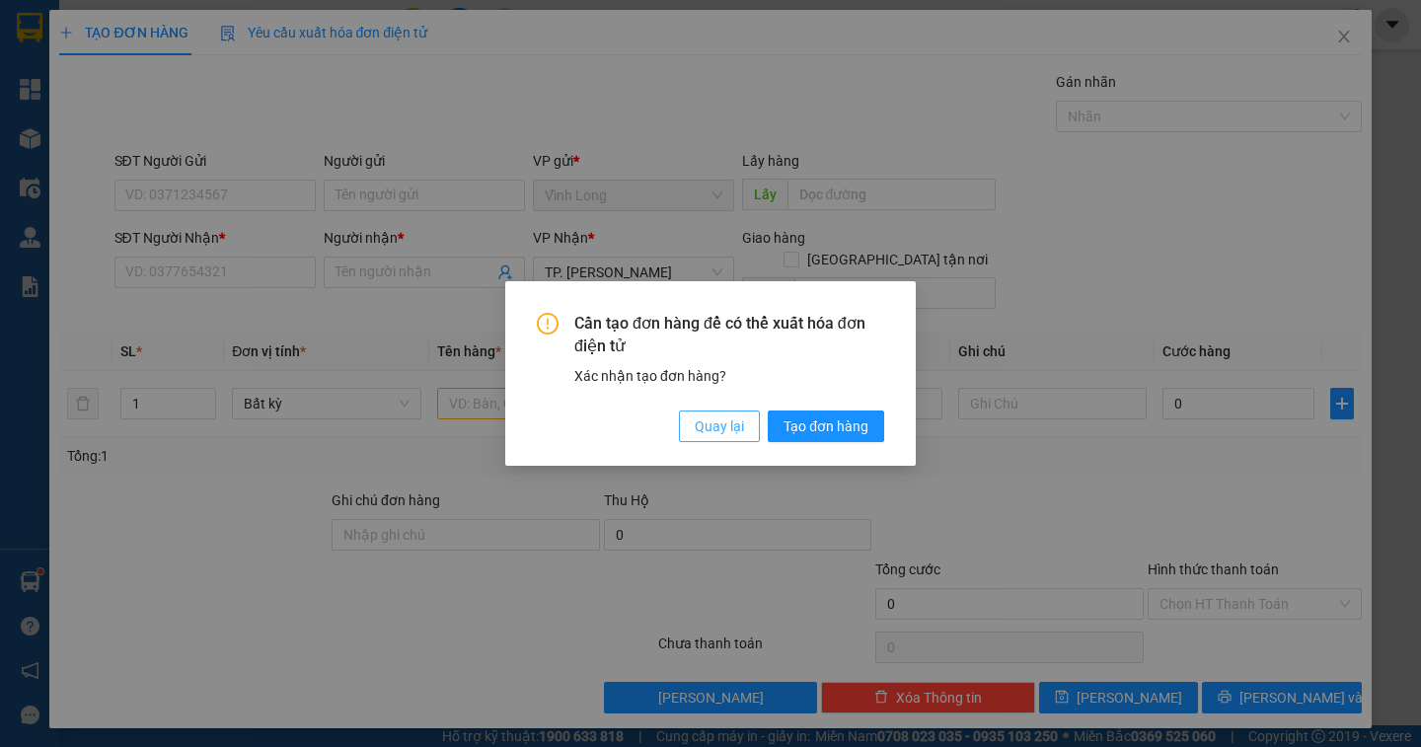
click at [704, 427] on span "Quay lại" at bounding box center [719, 426] width 49 height 22
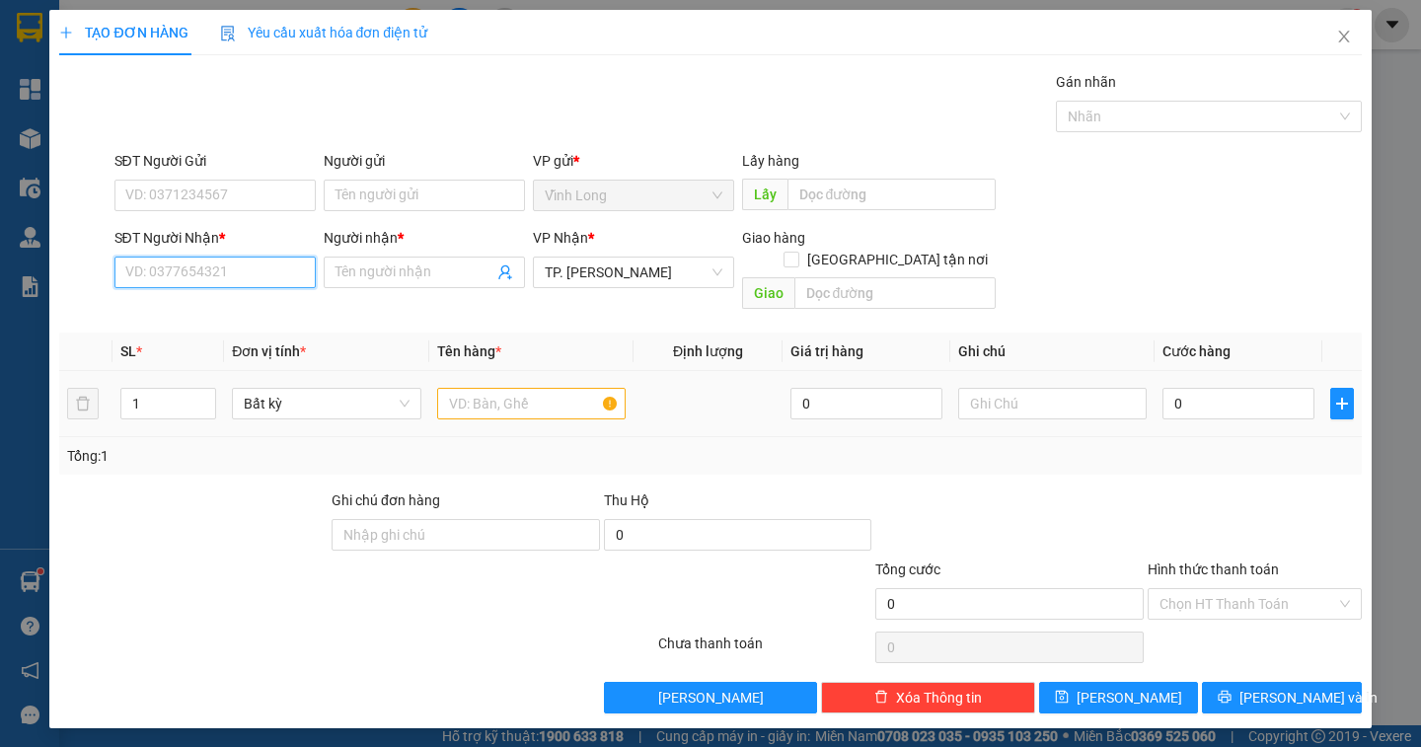
click at [154, 275] on input "SĐT Người Nhận *" at bounding box center [214, 273] width 201 height 32
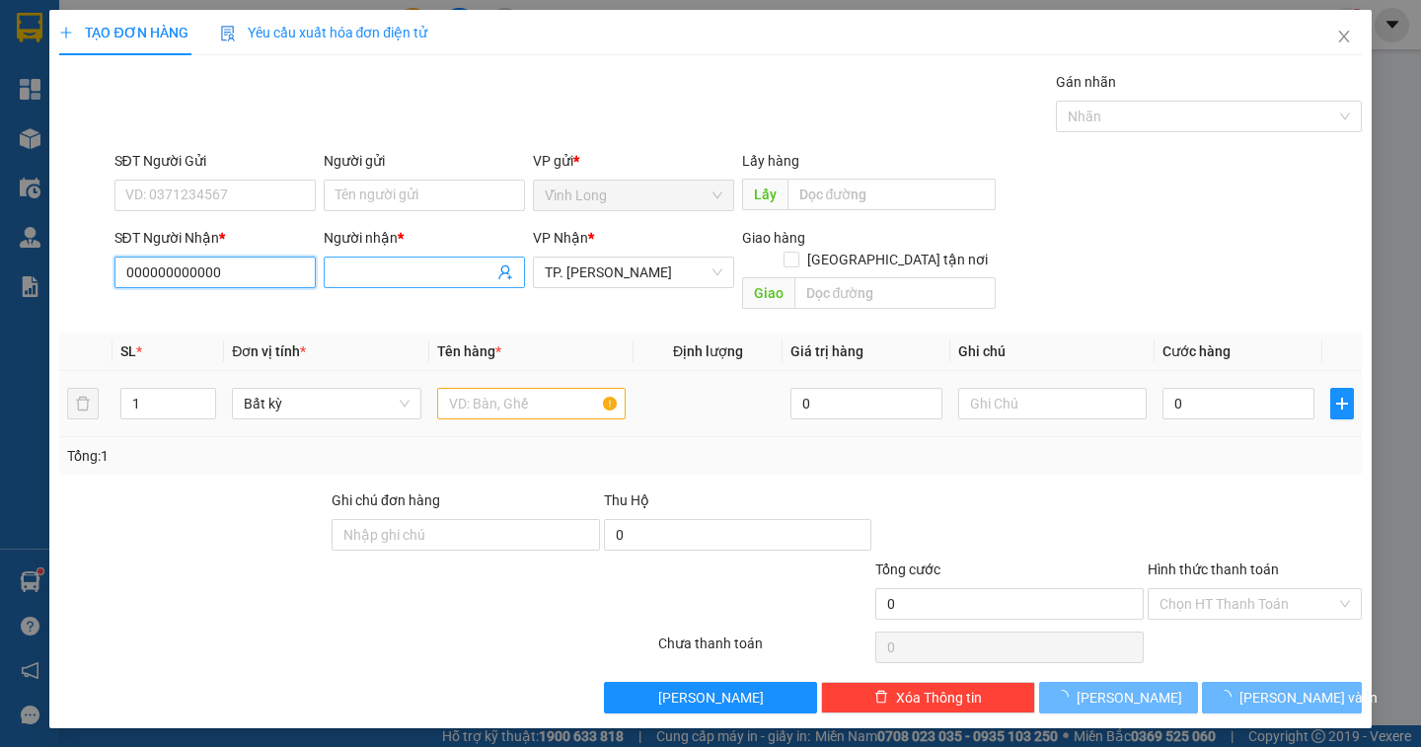
type input "000000000000"
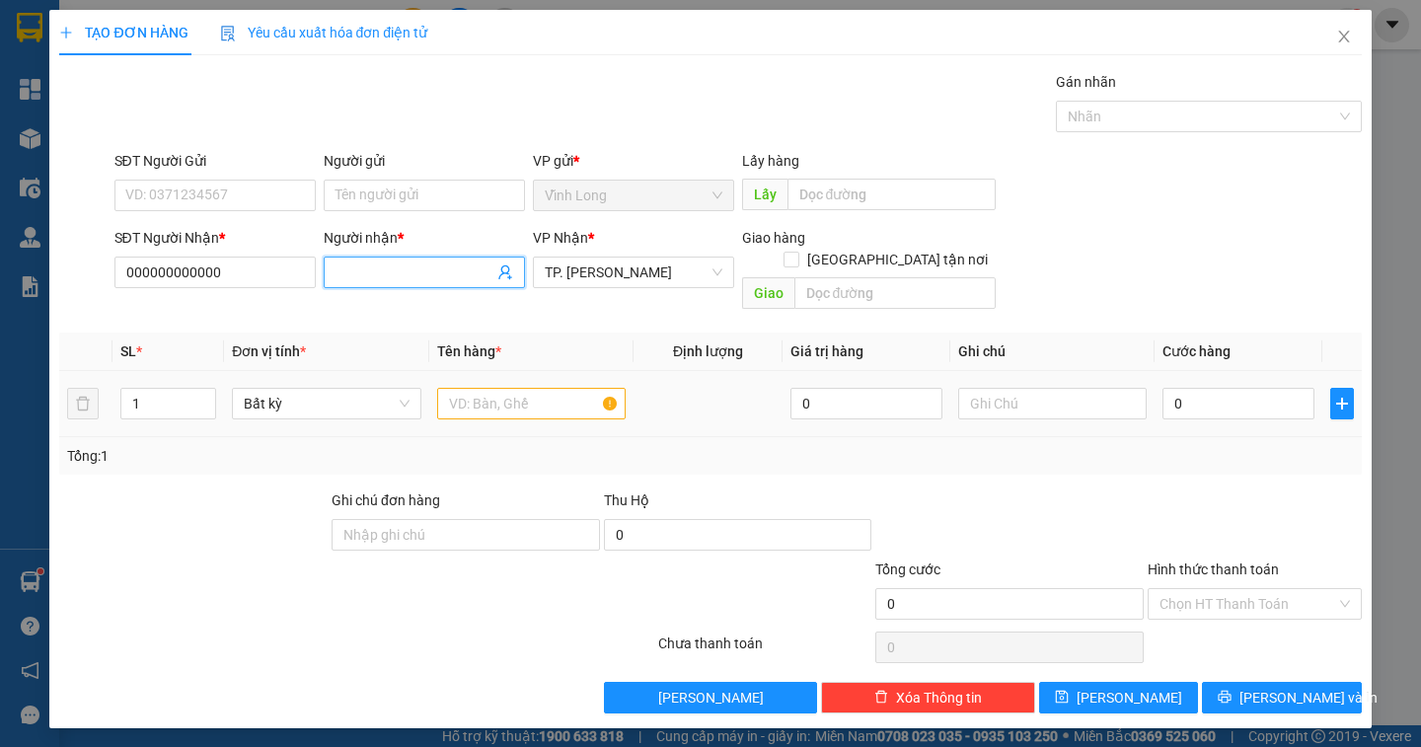
click at [357, 276] on input "Người nhận *" at bounding box center [415, 272] width 158 height 22
click at [358, 272] on input "SÂN TRẠM" at bounding box center [415, 272] width 158 height 22
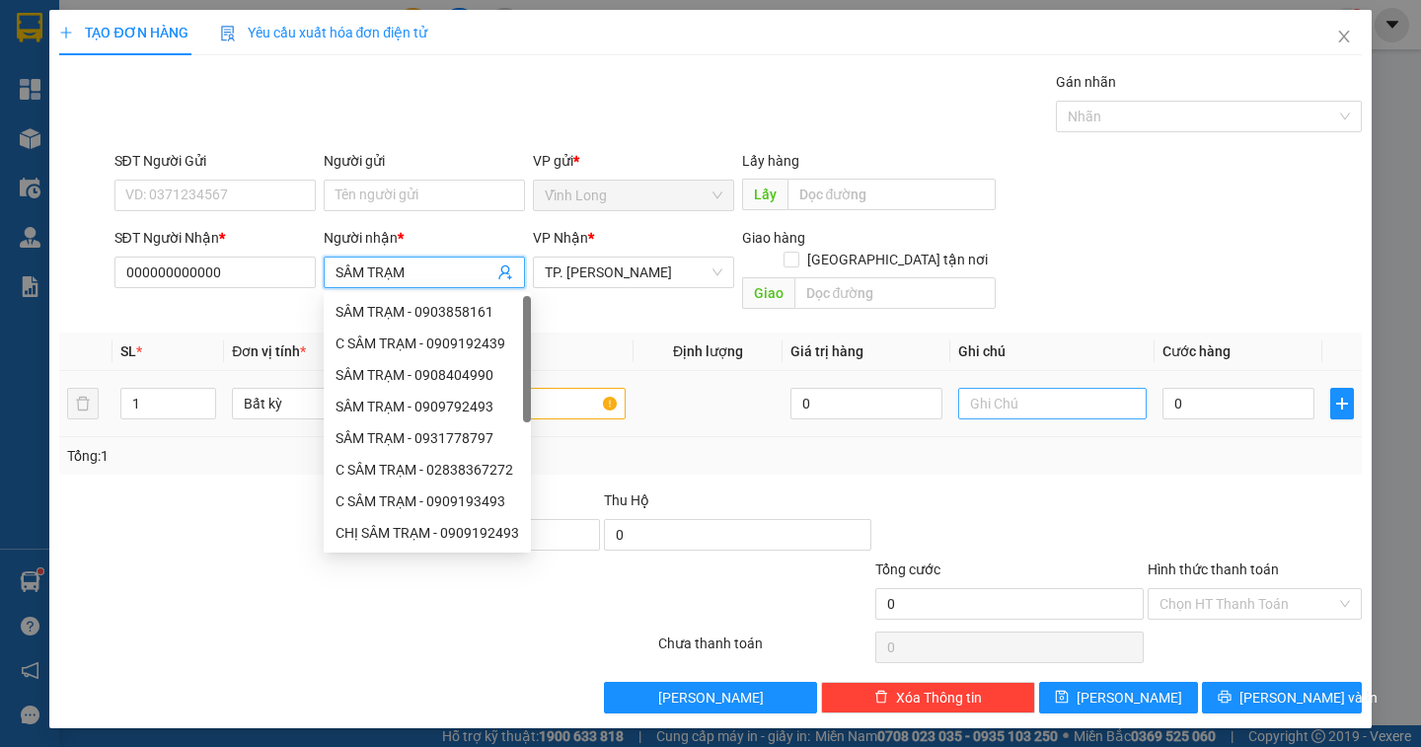
type input "SÂM TRẠM"
click at [1022, 388] on input "text" at bounding box center [1052, 404] width 188 height 32
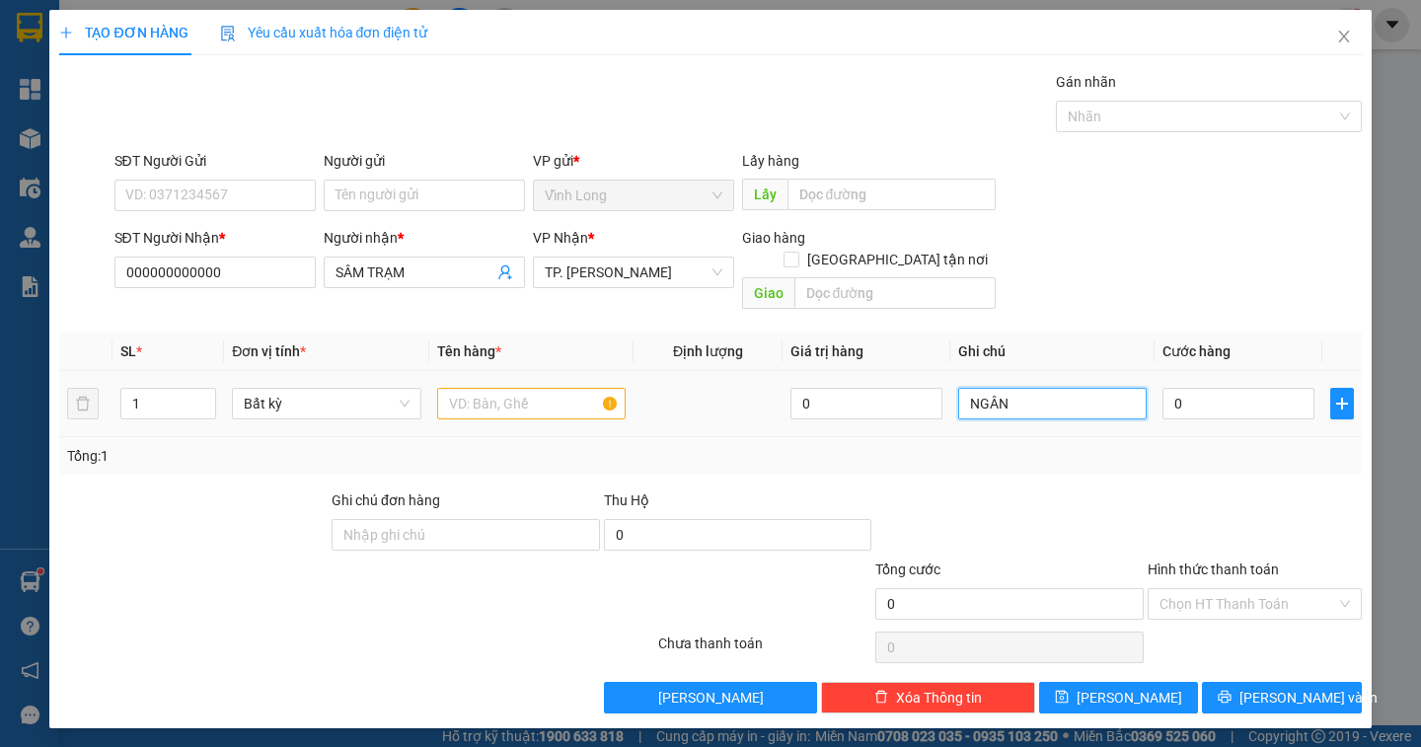
type input "NGÂN"
click at [463, 388] on input "text" at bounding box center [531, 404] width 188 height 32
type input "XẤP NP"
click at [1025, 388] on input "NGÂN" at bounding box center [1052, 404] width 188 height 32
type input "NGÂN (CN 9 XẤP 9M890)"
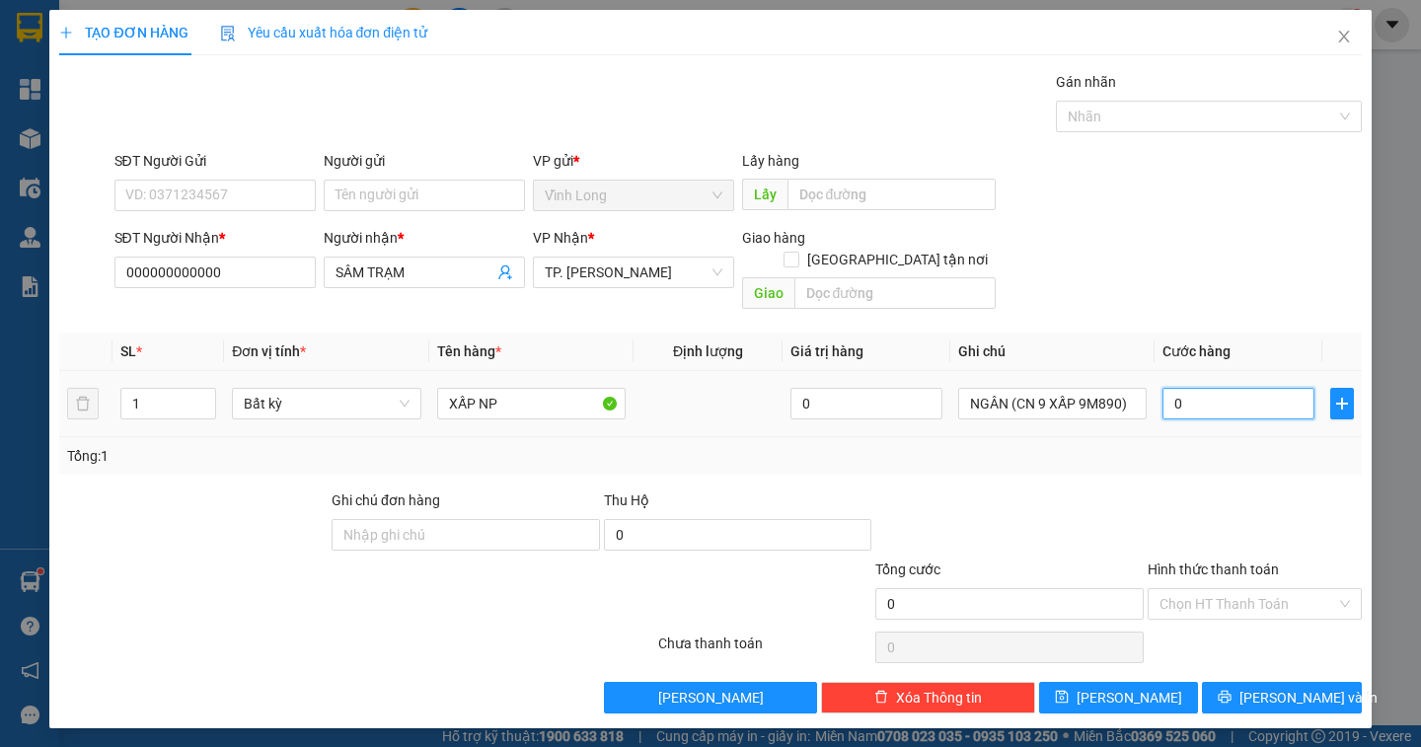
click at [1205, 388] on input "0" at bounding box center [1238, 404] width 152 height 32
type input "2"
type input "22"
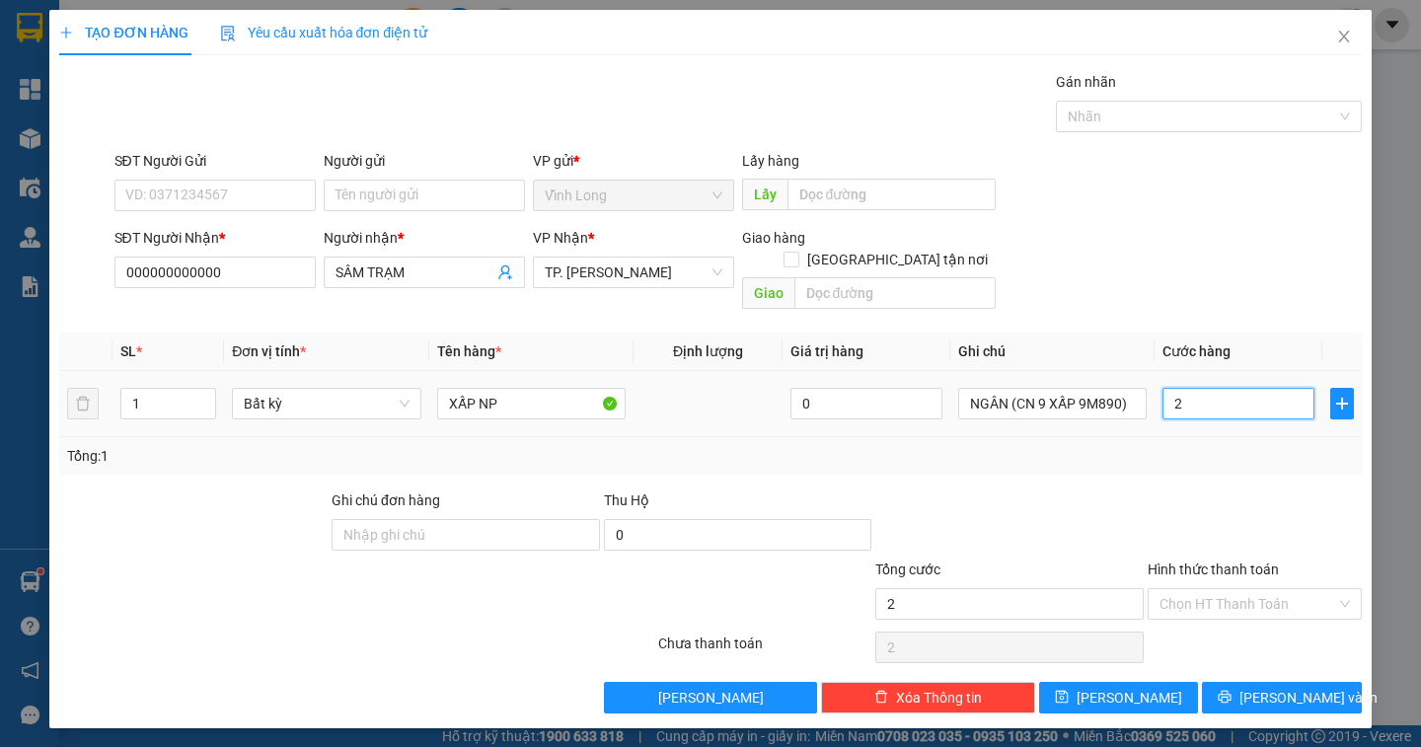
type input "22"
type input "225"
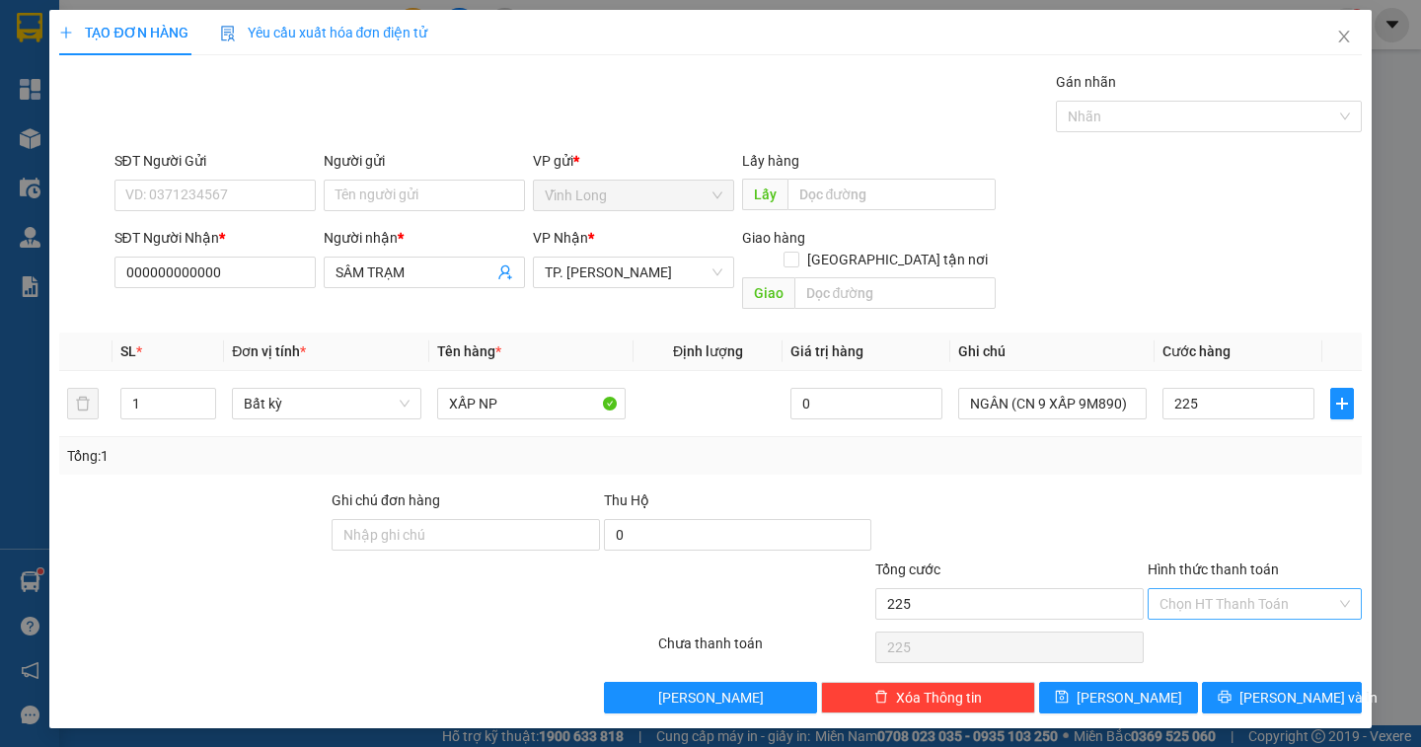
click at [1300, 589] on input "Hình thức thanh toán" at bounding box center [1247, 604] width 177 height 30
type input "225.000"
click at [1269, 609] on div "Tại văn phòng" at bounding box center [1255, 622] width 214 height 32
type input "0"
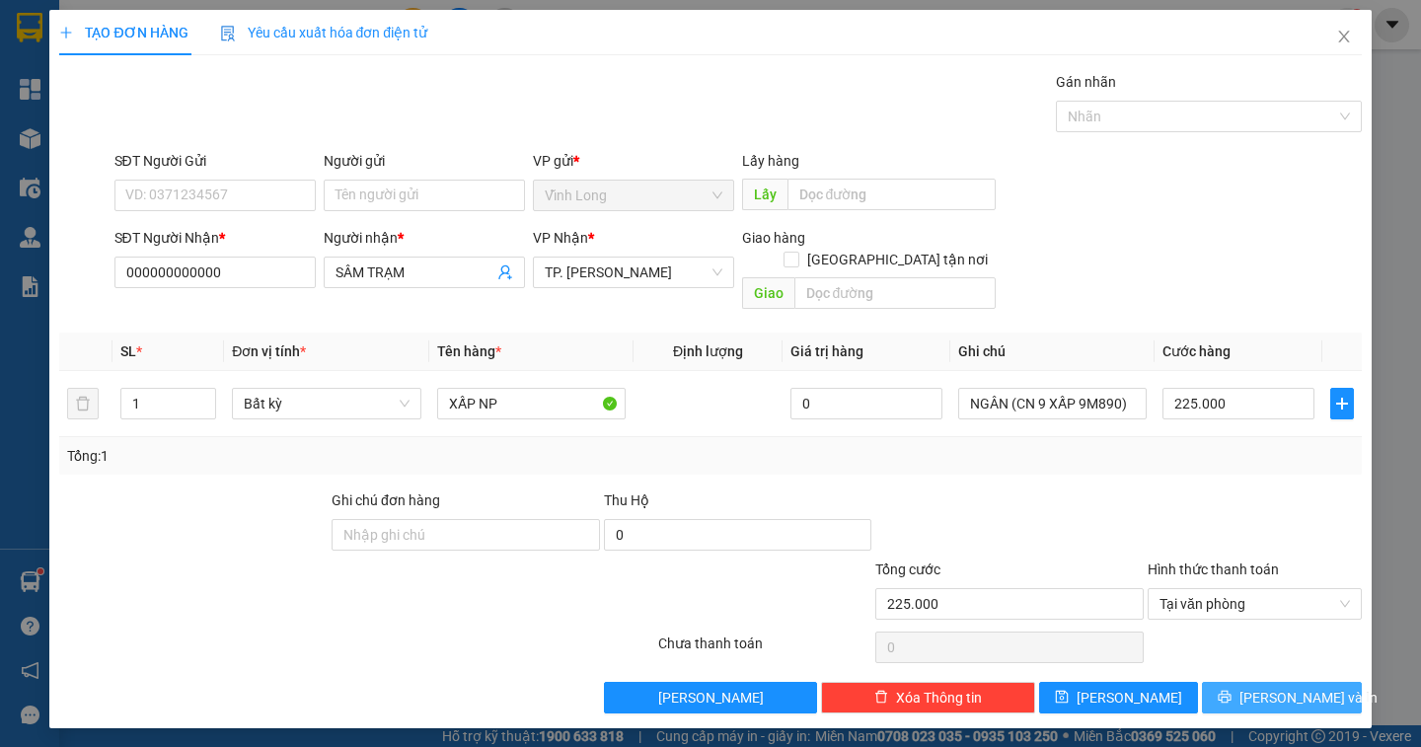
click at [1285, 687] on span "[PERSON_NAME] và In" at bounding box center [1308, 698] width 138 height 22
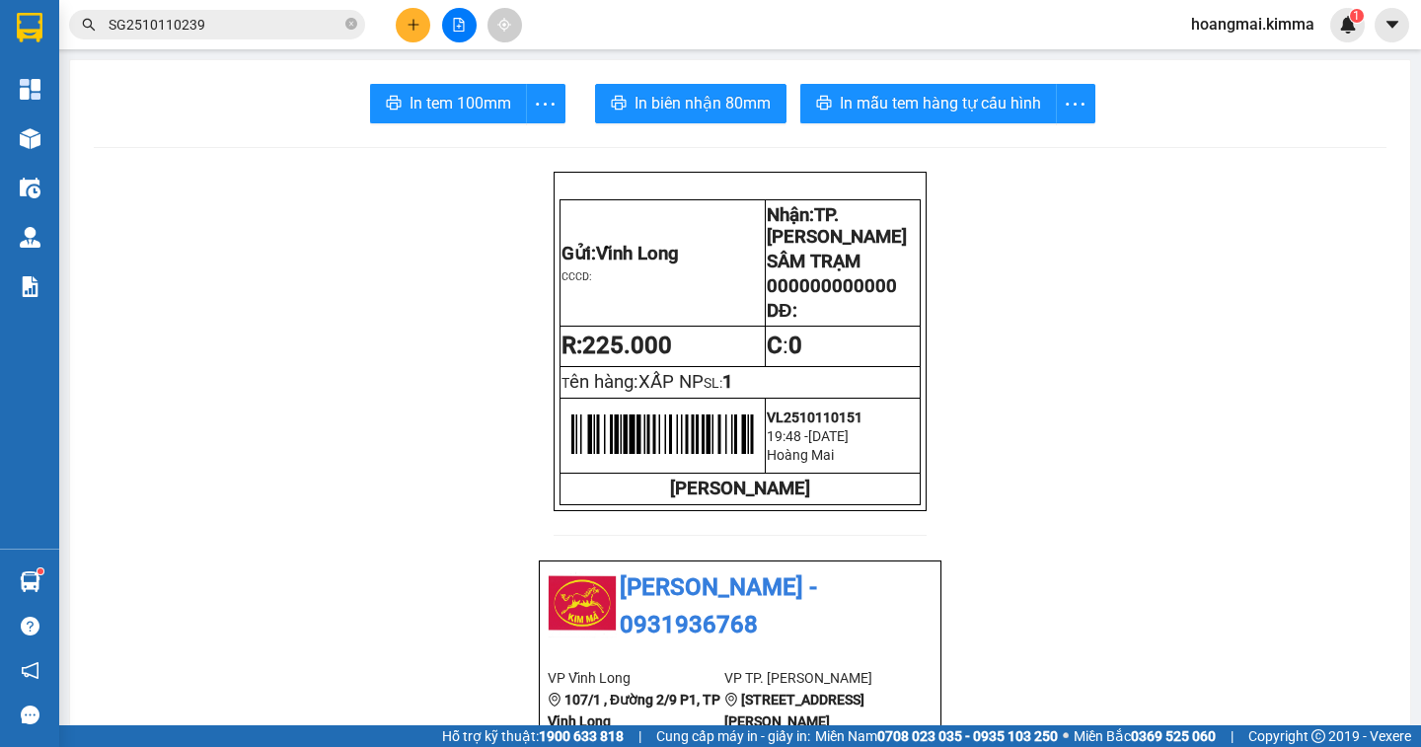
click at [310, 25] on input "SG2510110239" at bounding box center [225, 25] width 233 height 22
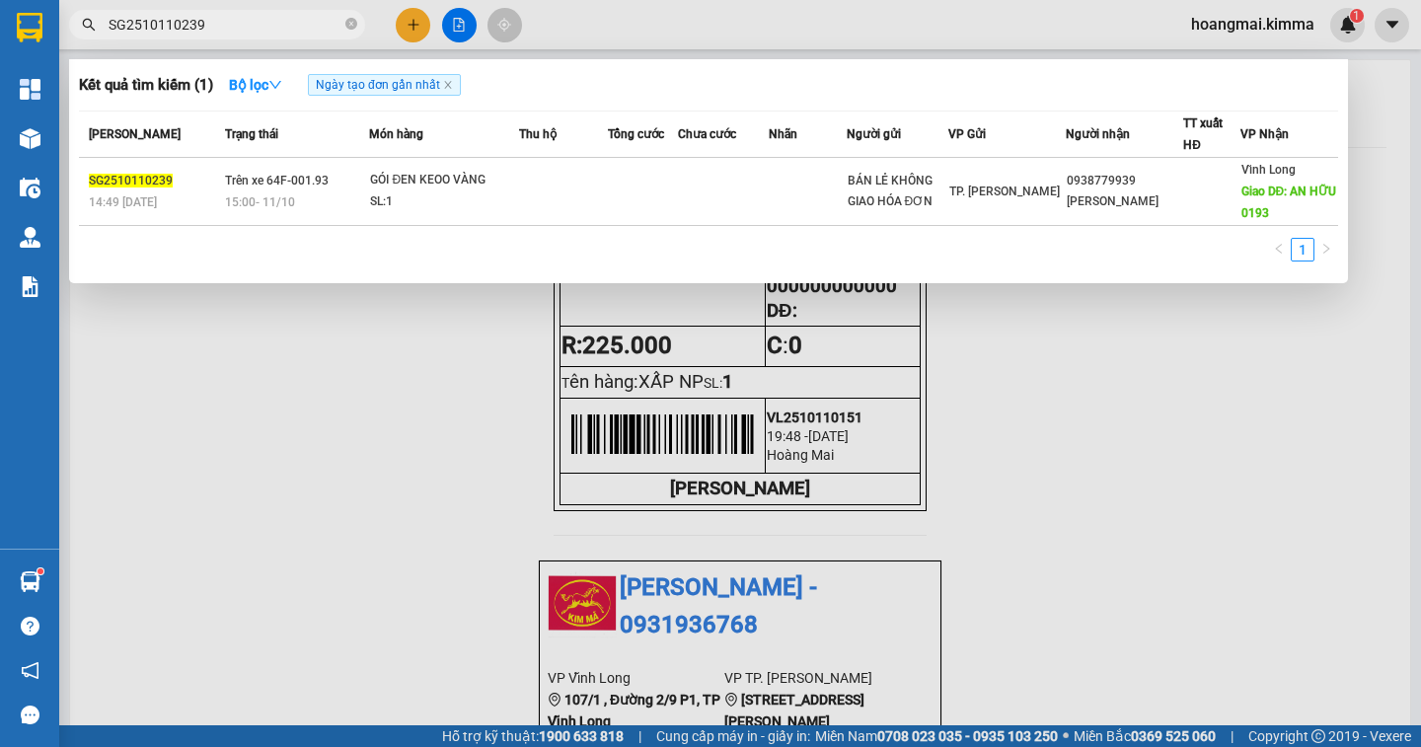
click at [1198, 420] on div at bounding box center [710, 373] width 1421 height 747
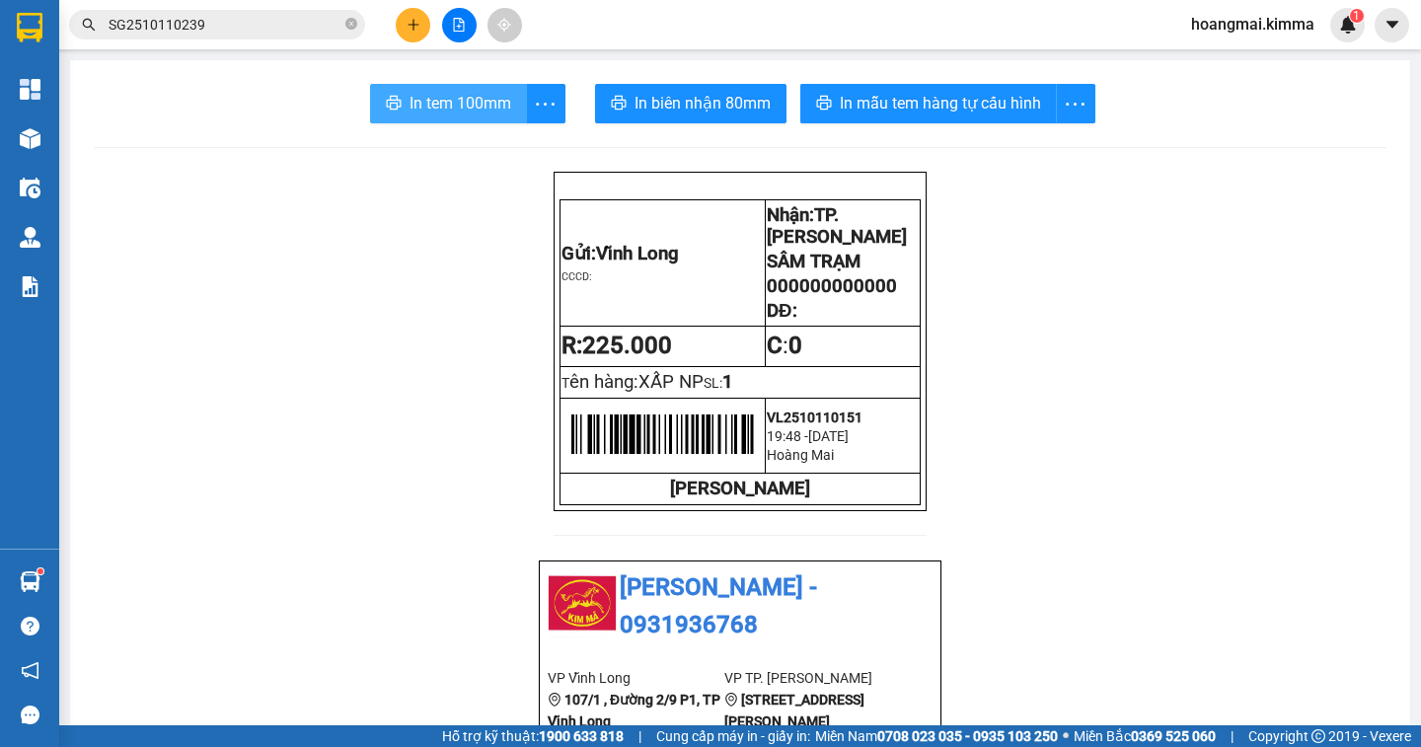
click at [482, 108] on span "In tem 100mm" at bounding box center [461, 103] width 102 height 25
